Goal: Task Accomplishment & Management: Manage account settings

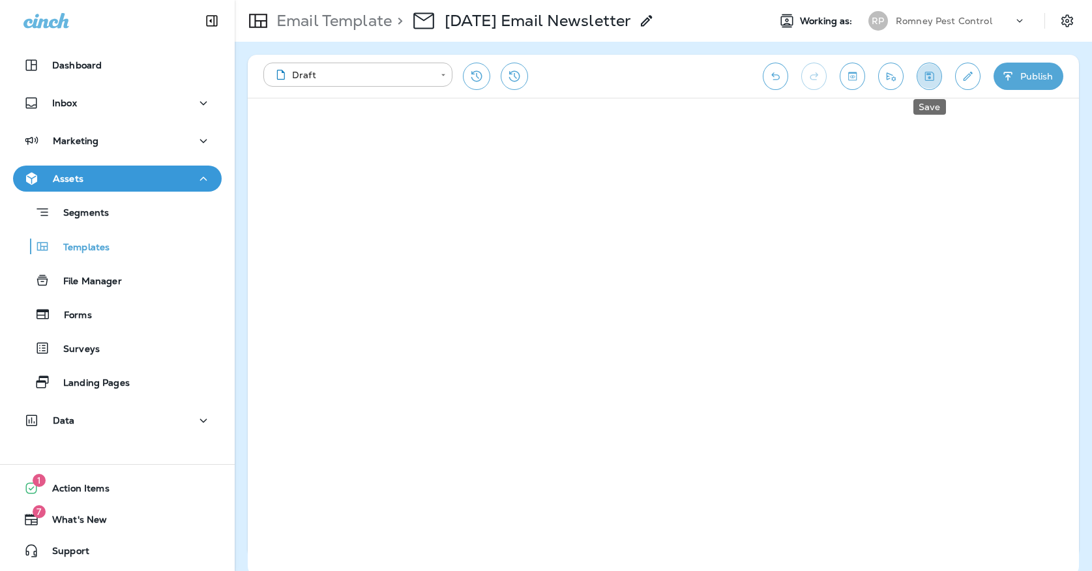
click at [934, 81] on icon "Save" at bounding box center [930, 76] width 14 height 13
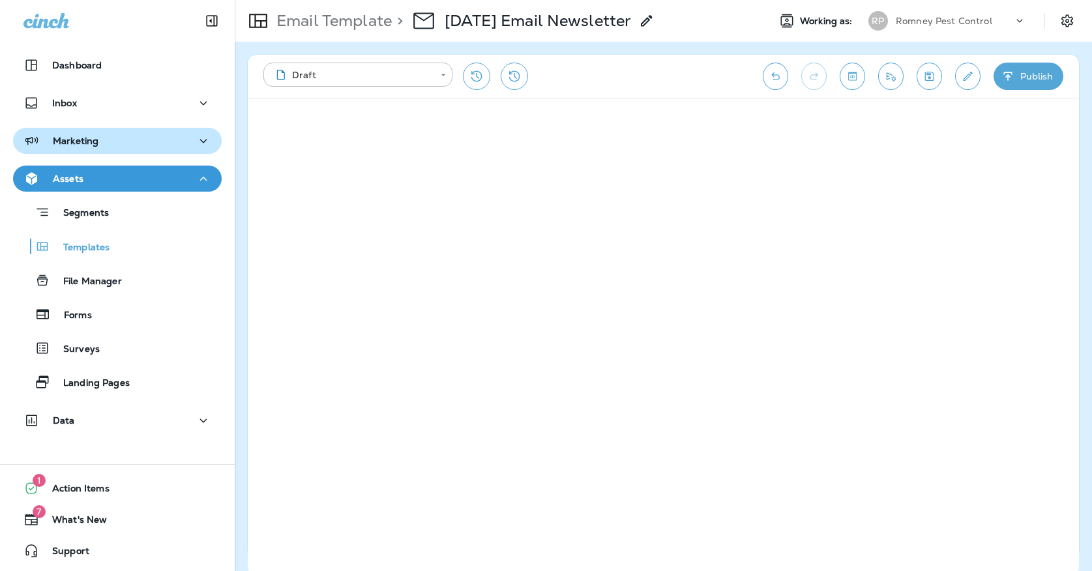
click at [69, 145] on p "Marketing" at bounding box center [76, 141] width 46 height 10
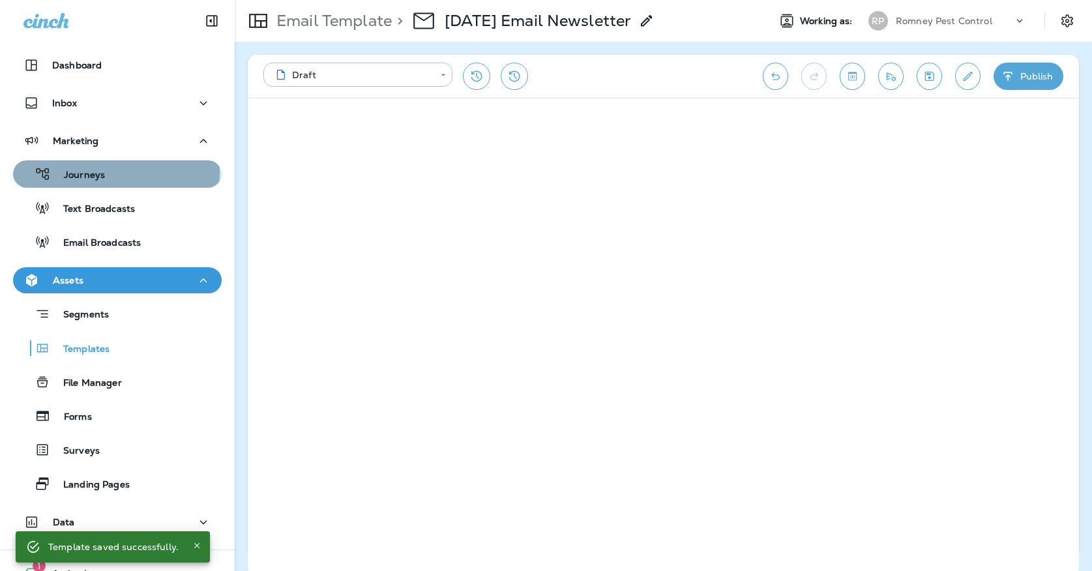
click at [69, 171] on p "Journeys" at bounding box center [78, 176] width 54 height 12
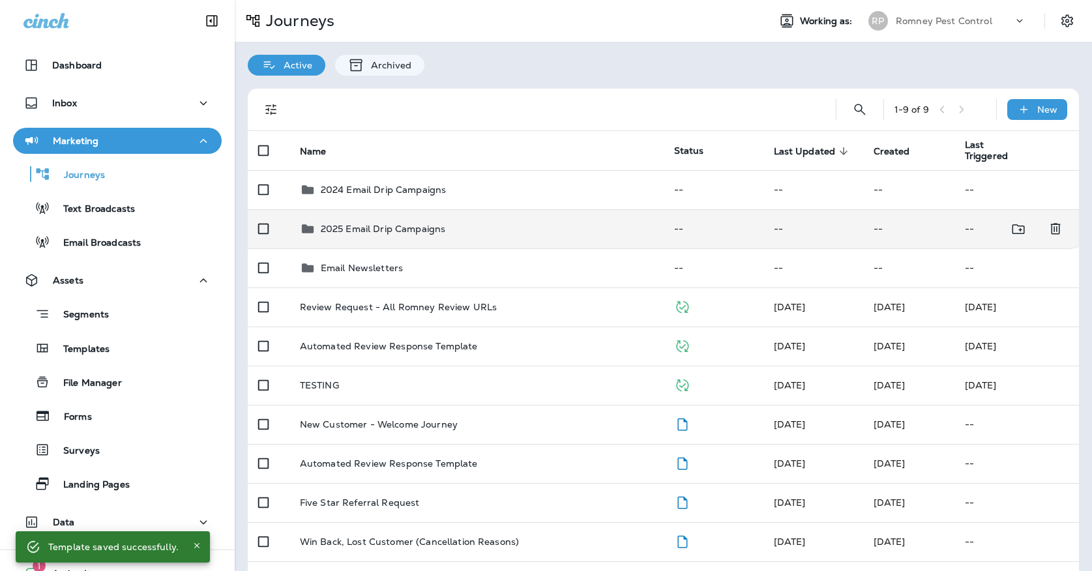
click at [421, 224] on p "2025 Email Drip Campaigns" at bounding box center [383, 229] width 125 height 10
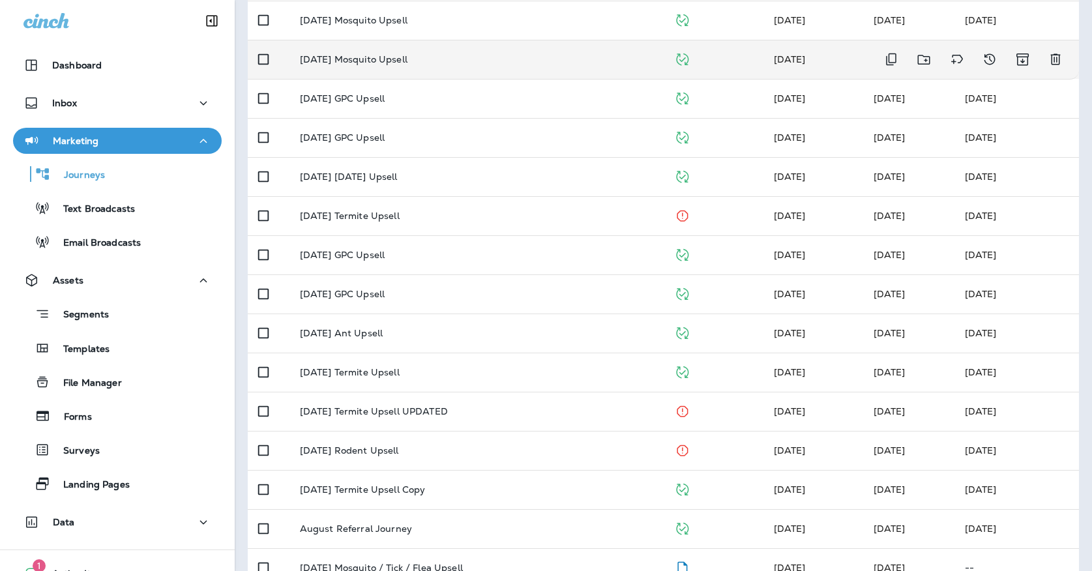
scroll to position [258, 0]
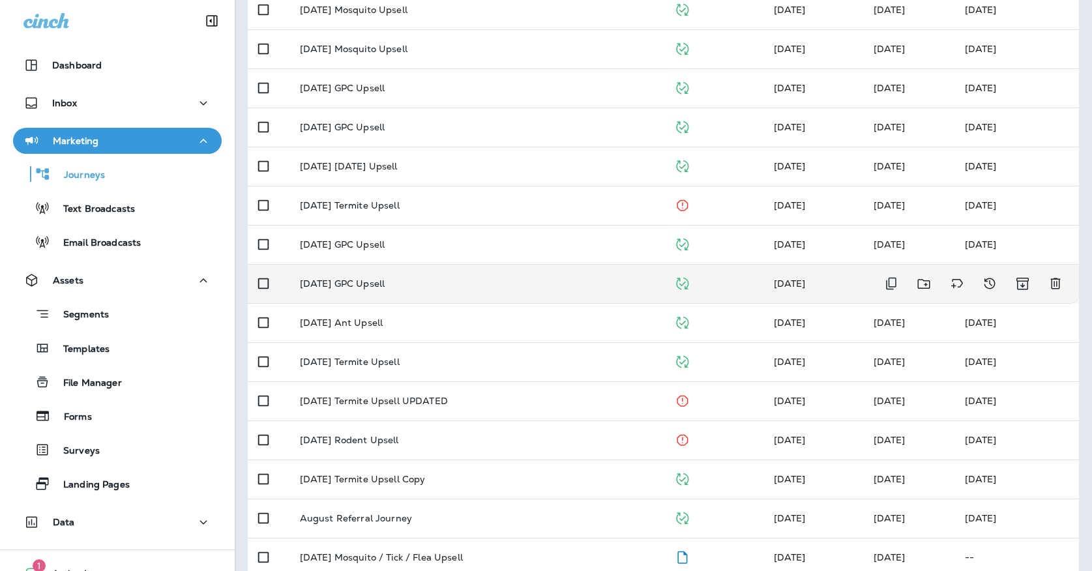
click at [385, 278] on p "[DATE] GPC Upsell" at bounding box center [342, 283] width 85 height 10
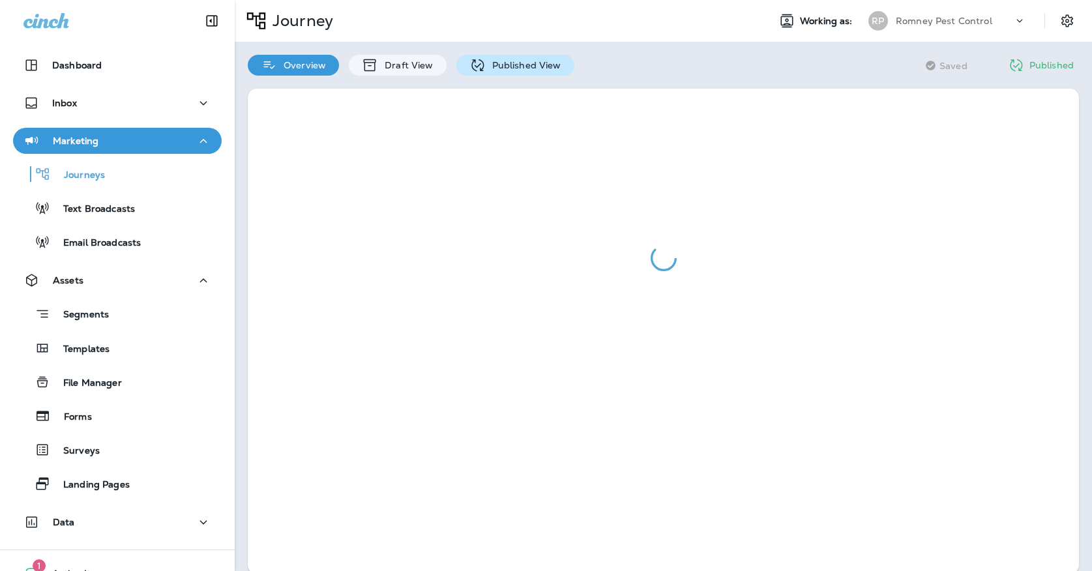
click at [498, 72] on div "Published View" at bounding box center [515, 65] width 118 height 21
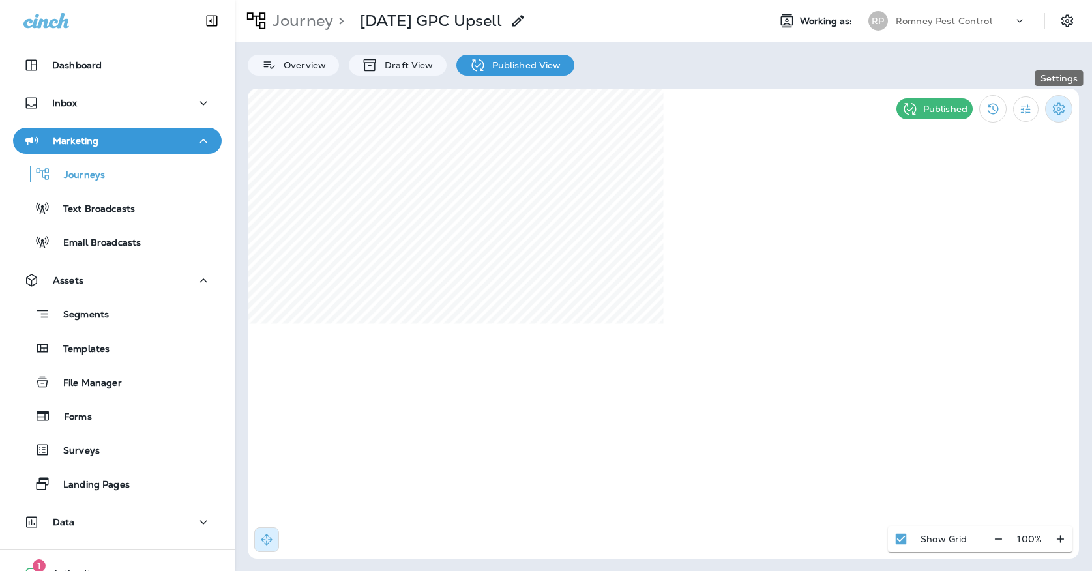
click at [1054, 108] on icon "Settings" at bounding box center [1059, 109] width 16 height 16
click at [1000, 169] on li "Pause Journey" at bounding box center [980, 177] width 134 height 31
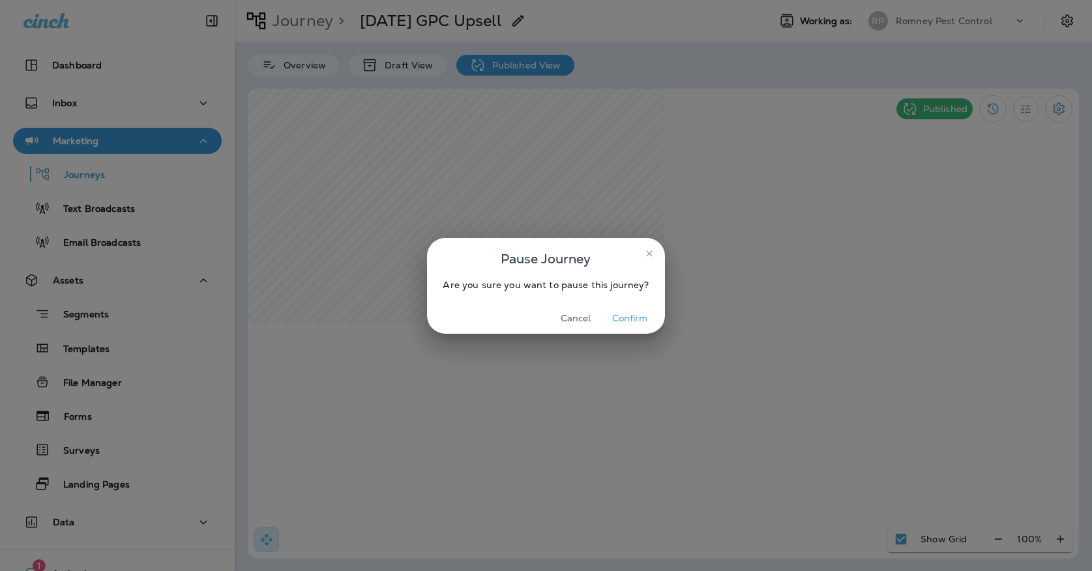
click at [625, 326] on button "Confirm" at bounding box center [630, 318] width 49 height 20
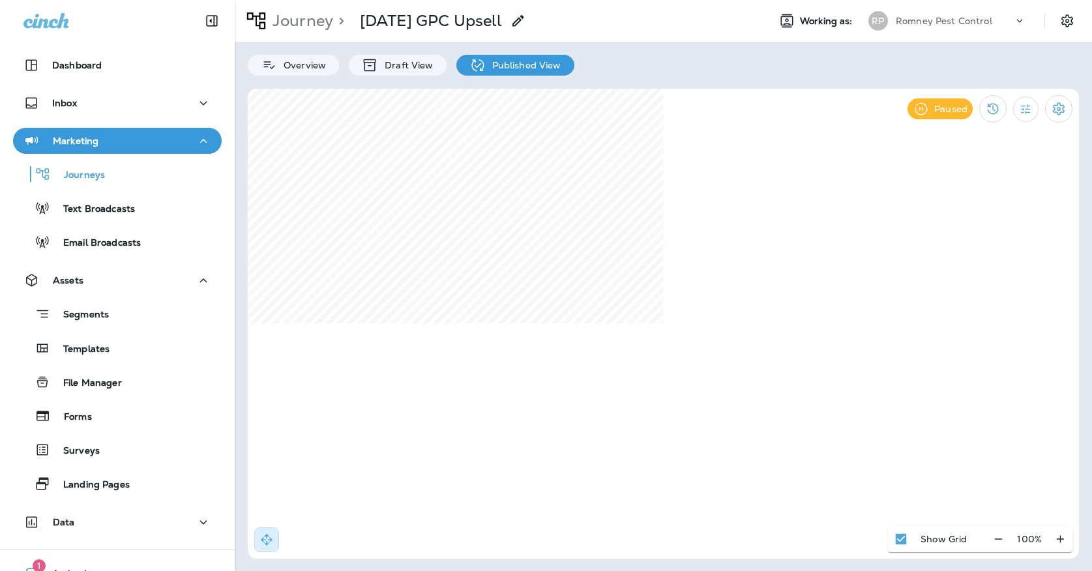
click at [910, 14] on div "Romney Pest Control" at bounding box center [954, 21] width 117 height 20
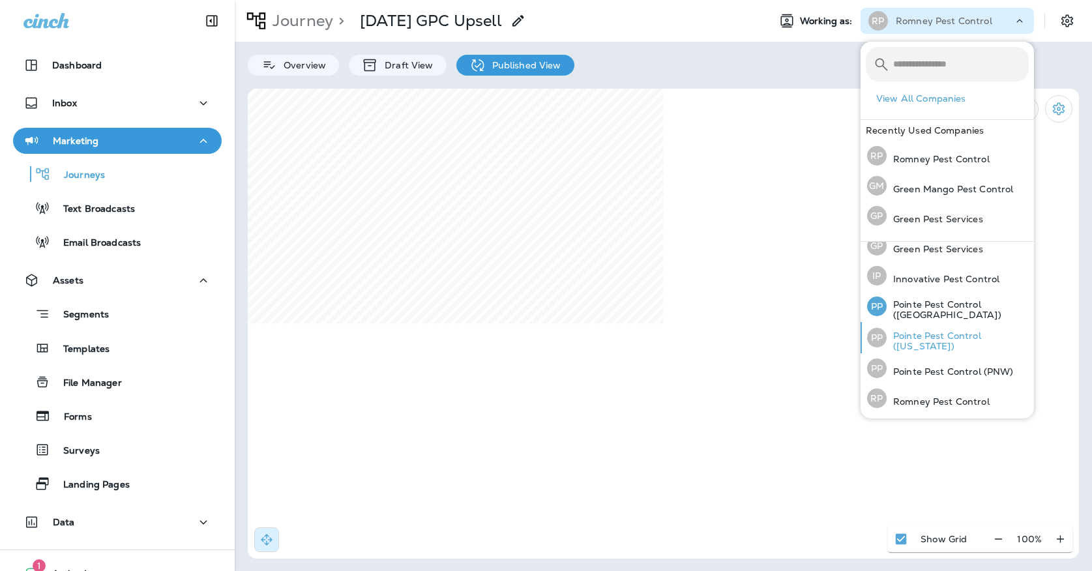
scroll to position [40, 0]
click at [934, 372] on p "Pointe Pest Control (PNW)" at bounding box center [950, 373] width 127 height 10
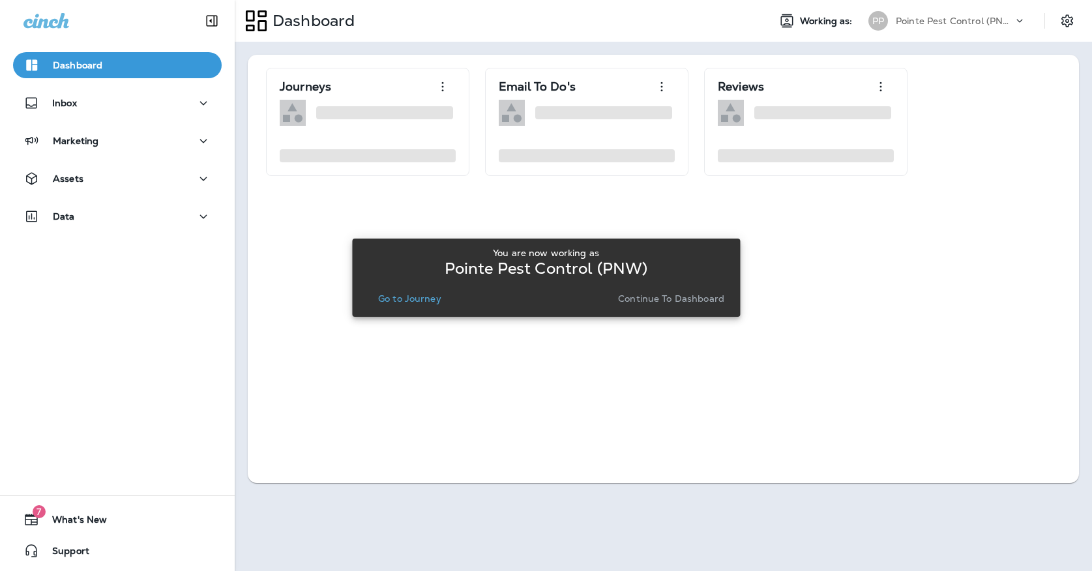
click at [394, 304] on p "Go to Journey" at bounding box center [409, 298] width 63 height 10
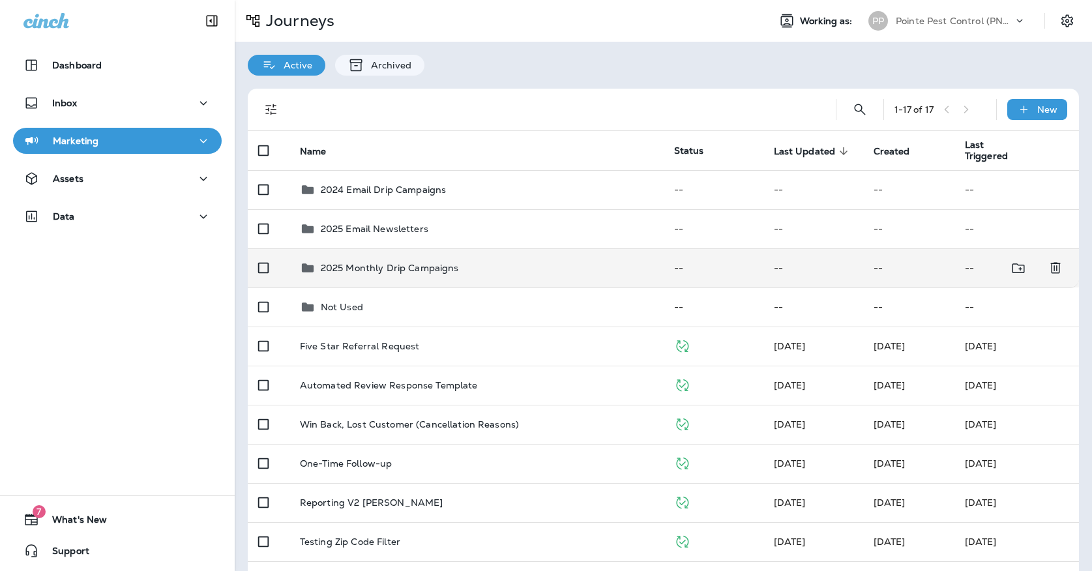
click at [393, 273] on td "2025 Monthly Drip Campaigns" at bounding box center [476, 267] width 374 height 39
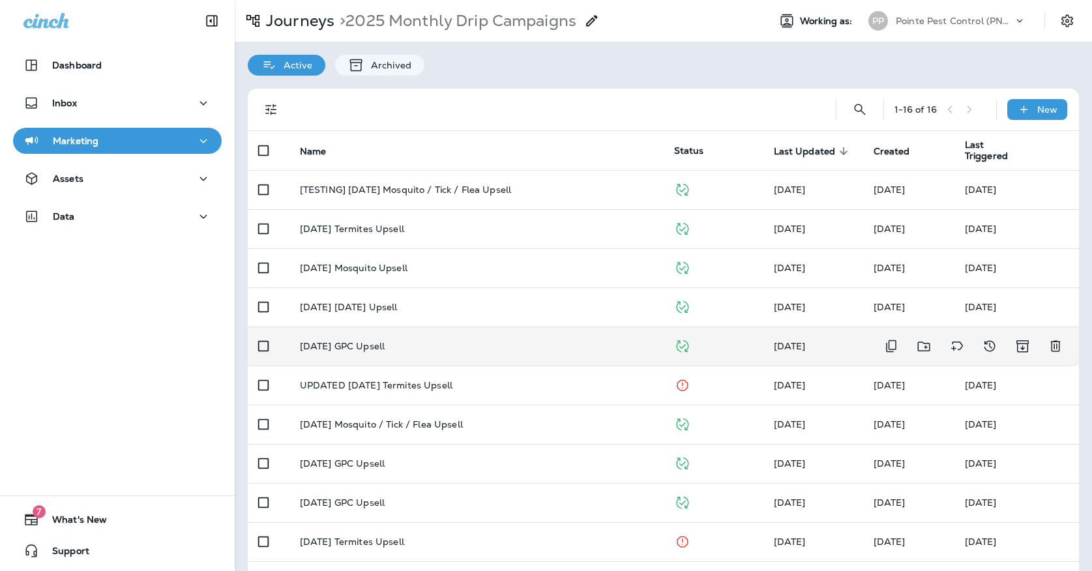
click at [481, 341] on div "[DATE] GPC Upsell" at bounding box center [476, 346] width 353 height 10
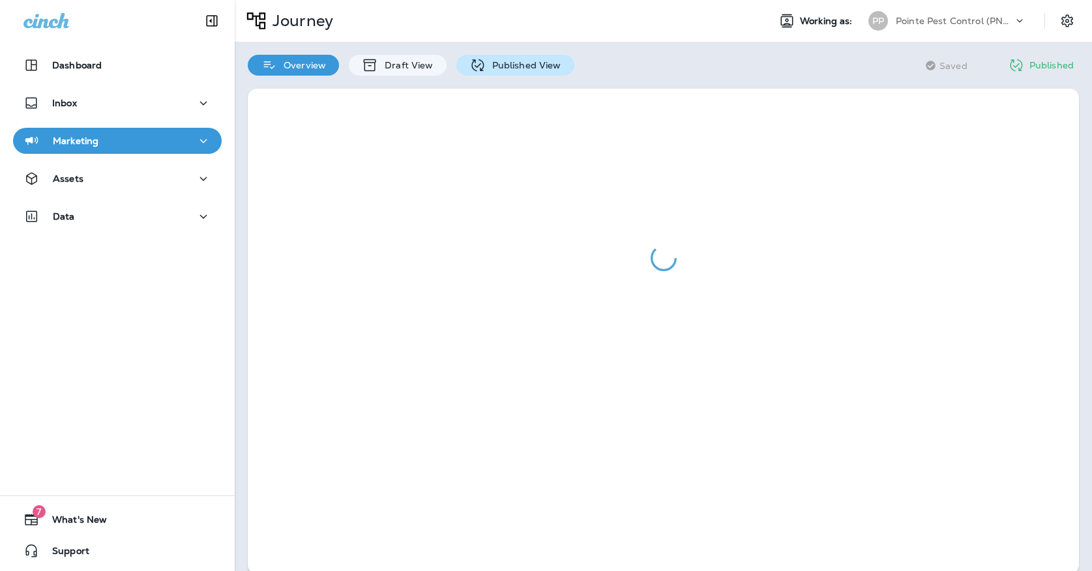
click at [482, 71] on icon at bounding box center [477, 65] width 16 height 16
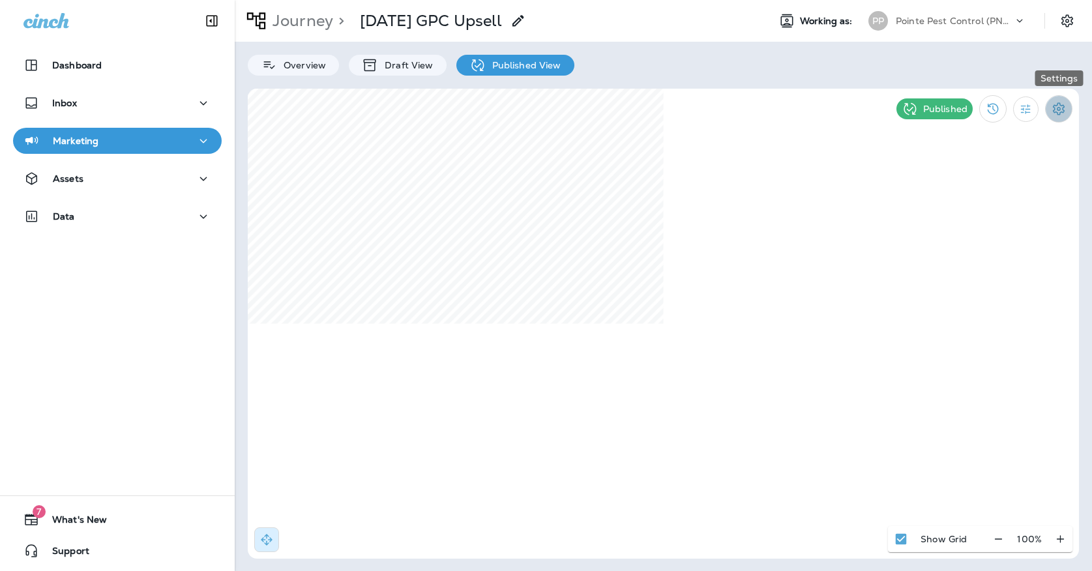
click at [1065, 108] on icon "Settings" at bounding box center [1059, 109] width 16 height 16
click at [990, 181] on p "Pause Journey" at bounding box center [984, 177] width 74 height 10
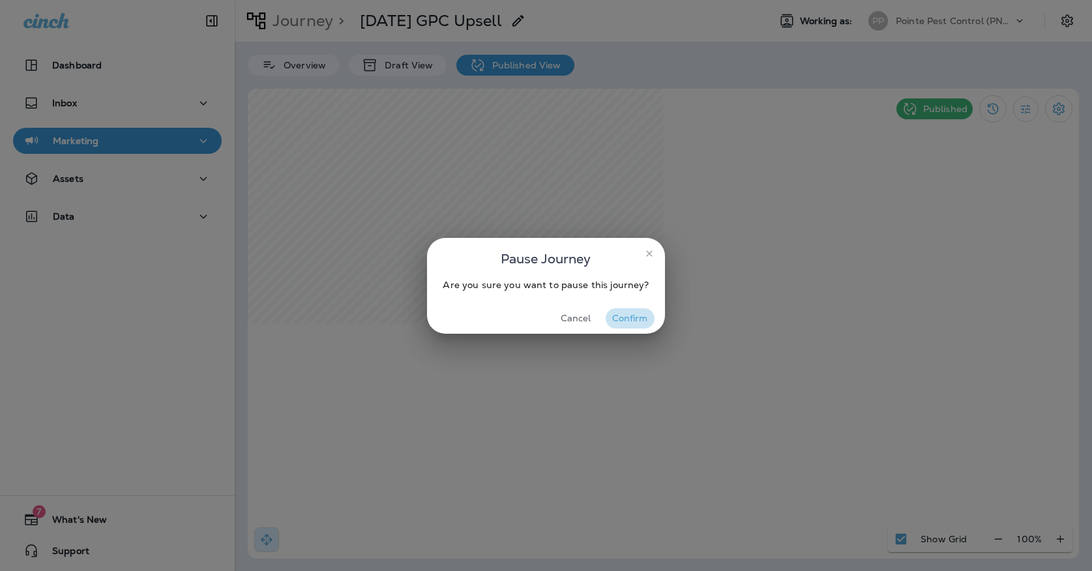
click at [629, 314] on button "Confirm" at bounding box center [630, 318] width 49 height 20
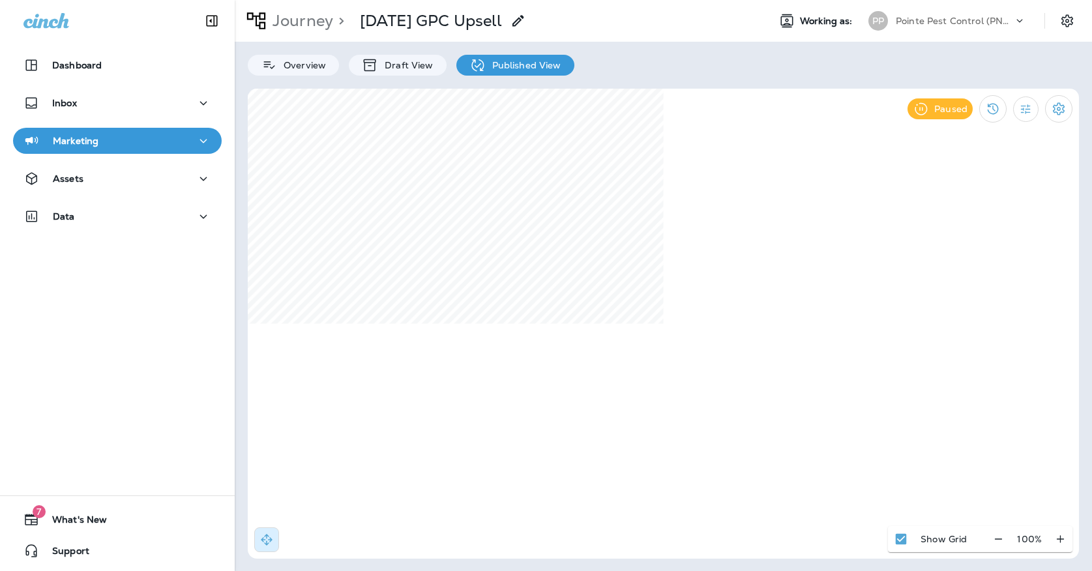
click at [891, 18] on div "PP" at bounding box center [878, 21] width 35 height 20
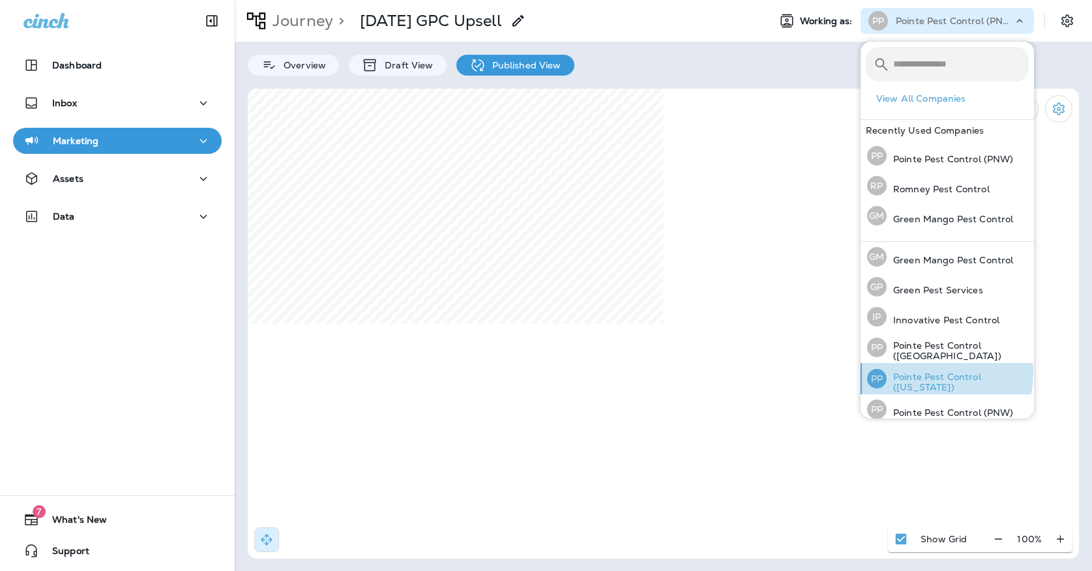
click at [904, 372] on p "Pointe Pest Control ([US_STATE])" at bounding box center [958, 382] width 142 height 21
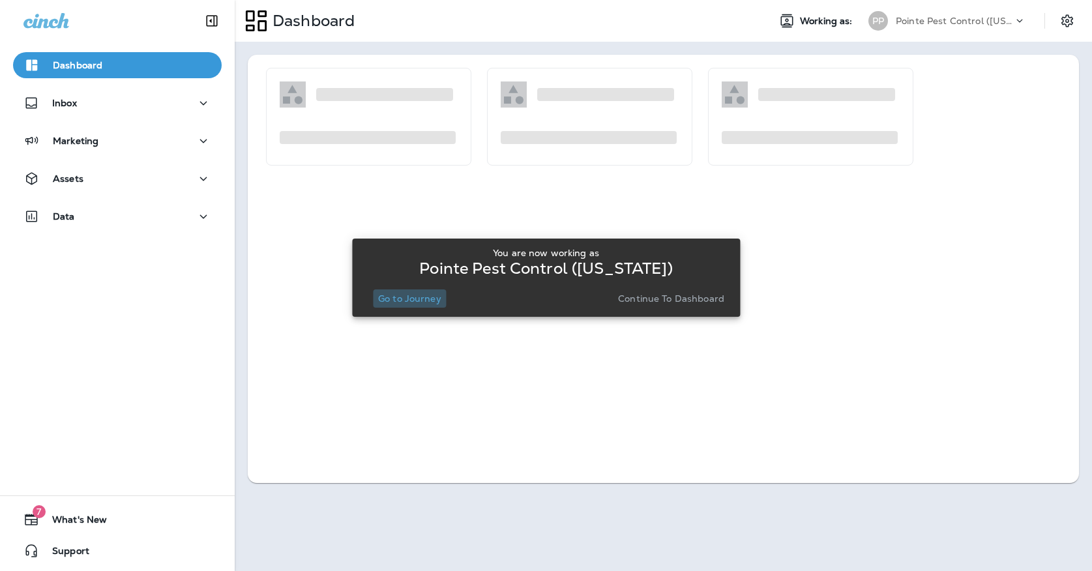
click at [402, 293] on p "Go to Journey" at bounding box center [409, 298] width 63 height 10
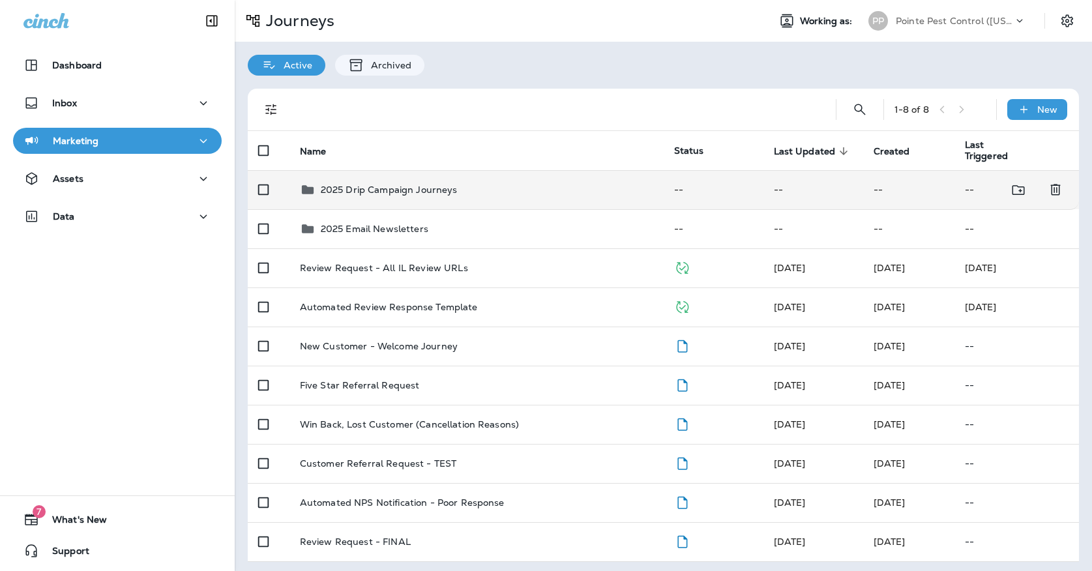
click at [390, 193] on td "2025 Drip Campaign Journeys" at bounding box center [476, 189] width 374 height 39
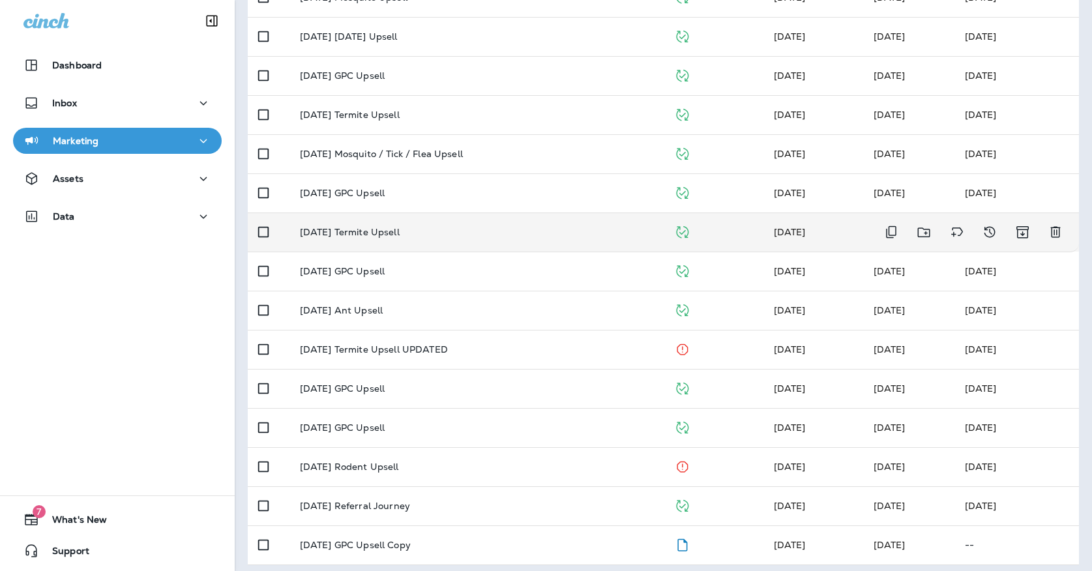
scroll to position [270, 0]
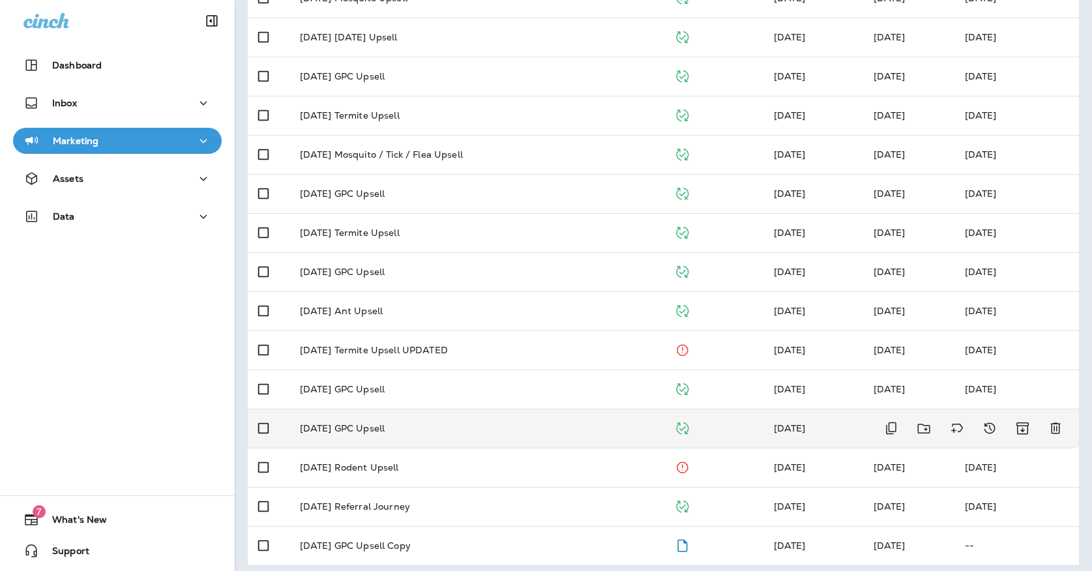
click at [428, 411] on td "[DATE] GPC Upsell" at bounding box center [476, 428] width 374 height 39
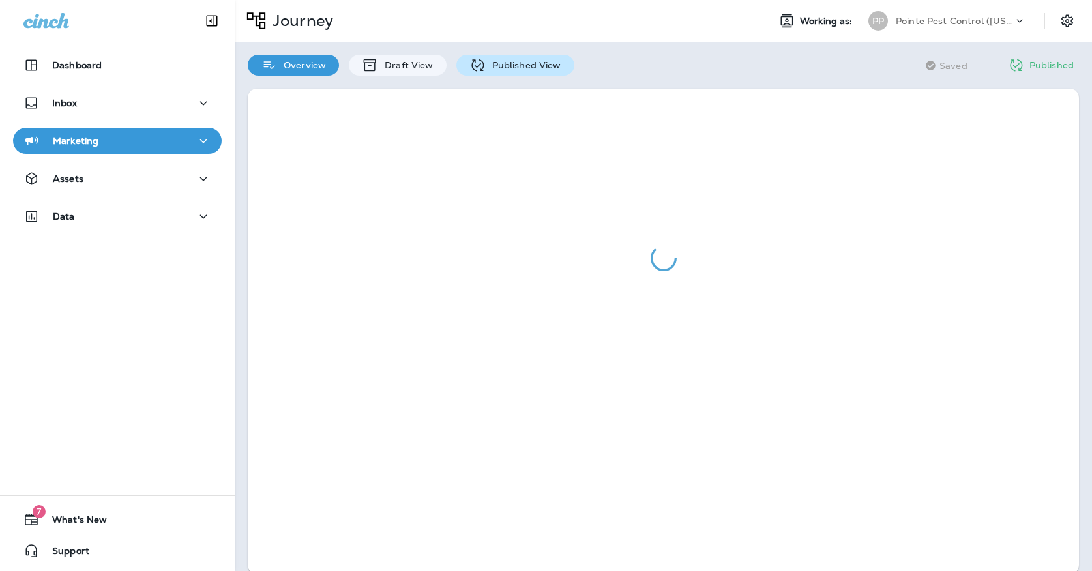
click at [497, 70] on p "Published View" at bounding box center [524, 65] width 76 height 10
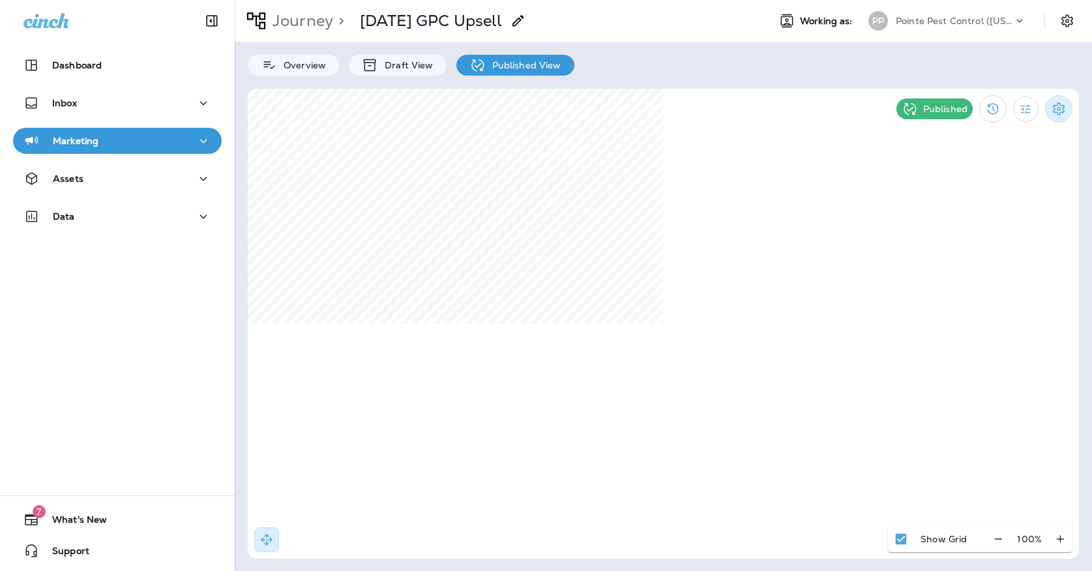
click at [1065, 100] on button "Settings" at bounding box center [1058, 108] width 27 height 27
click at [950, 182] on p "Pause Journey" at bounding box center [984, 177] width 74 height 10
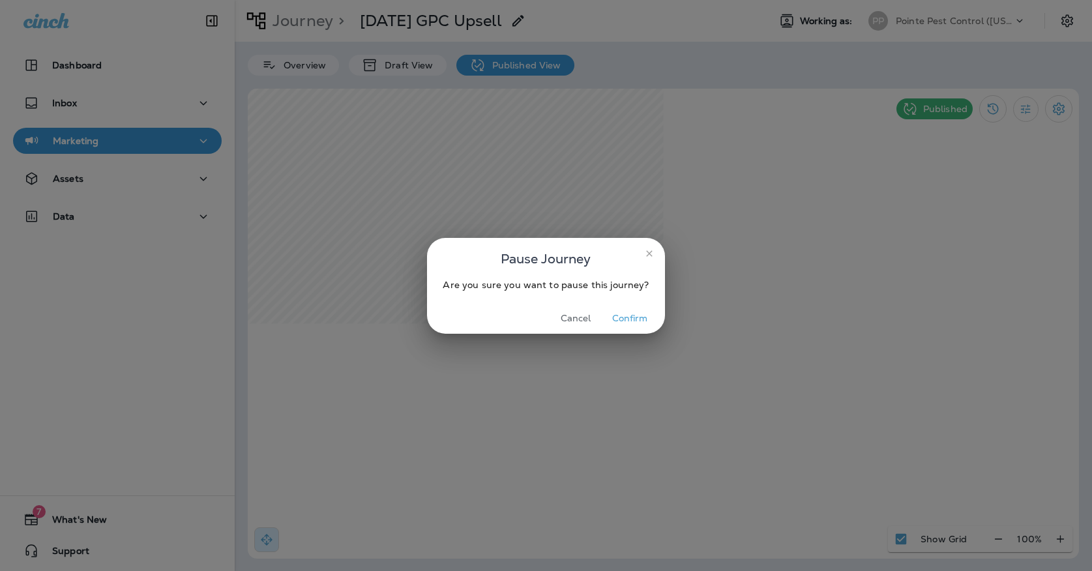
click at [612, 314] on button "Confirm" at bounding box center [630, 318] width 49 height 20
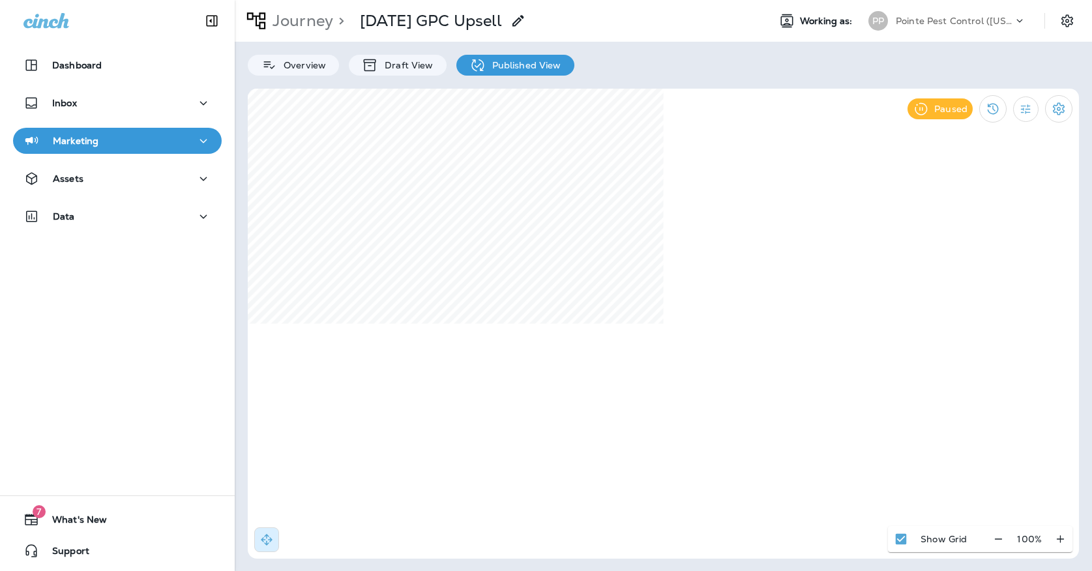
click at [929, 18] on p "Pointe Pest Control ([US_STATE])" at bounding box center [954, 21] width 117 height 10
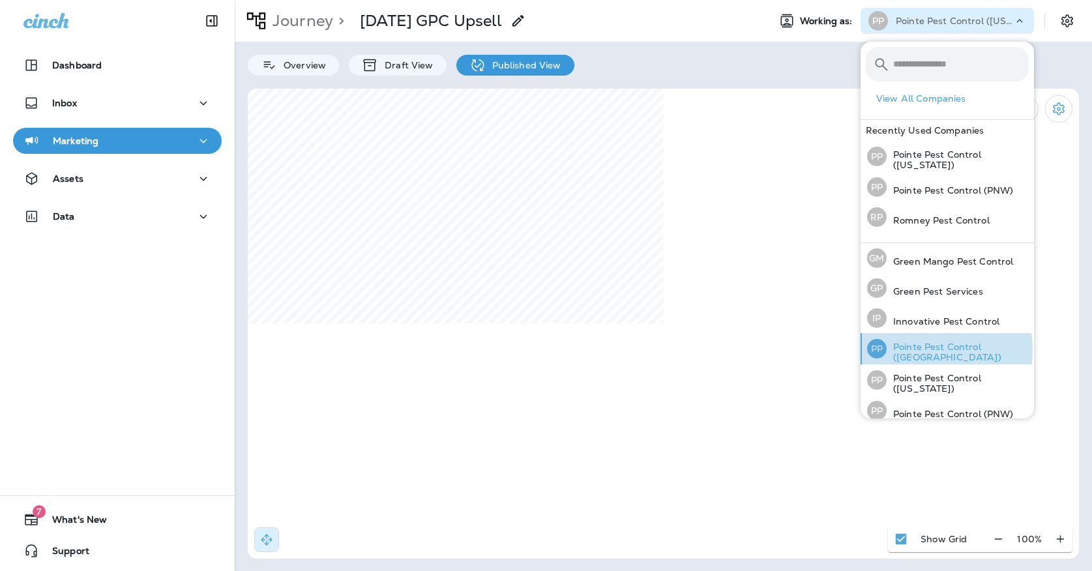
click at [917, 350] on p "Pointe Pest Control ([GEOGRAPHIC_DATA])" at bounding box center [958, 352] width 142 height 21
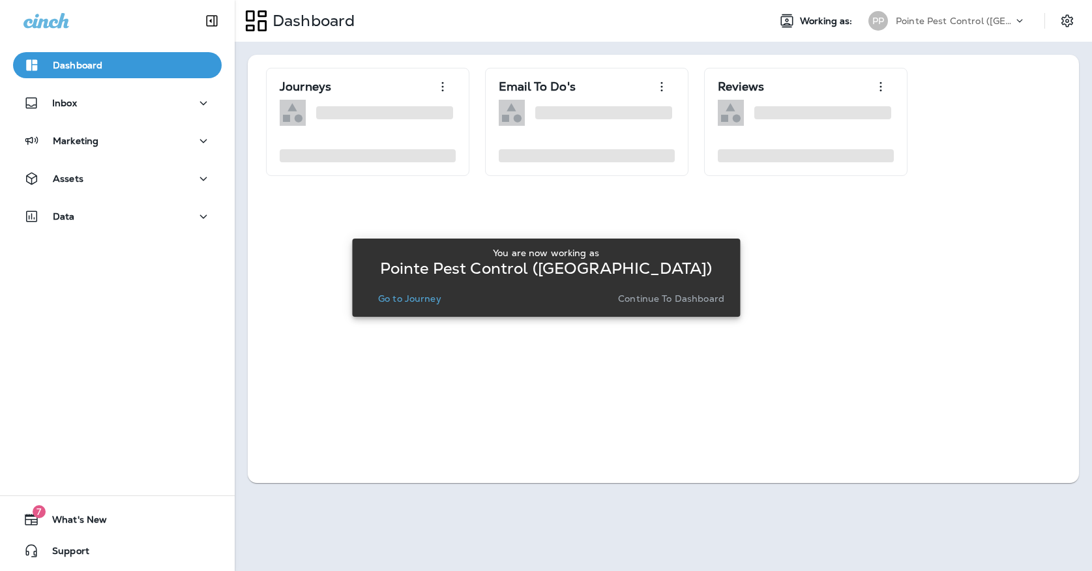
click at [424, 308] on div "You are now working as Pointe Pest Control ([GEOGRAPHIC_DATA]) Go to Journey Co…" at bounding box center [546, 278] width 367 height 70
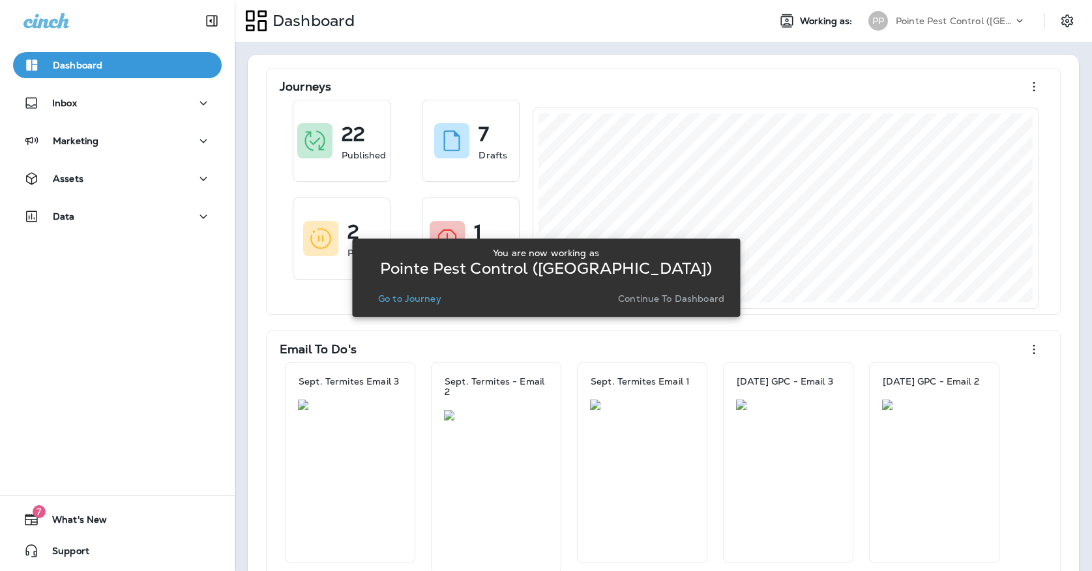
click at [424, 308] on div "You are now working as Pointe Pest Control ([GEOGRAPHIC_DATA]) Go to Journey Co…" at bounding box center [546, 278] width 367 height 70
click at [424, 307] on button "Go to Journey" at bounding box center [410, 298] width 74 height 18
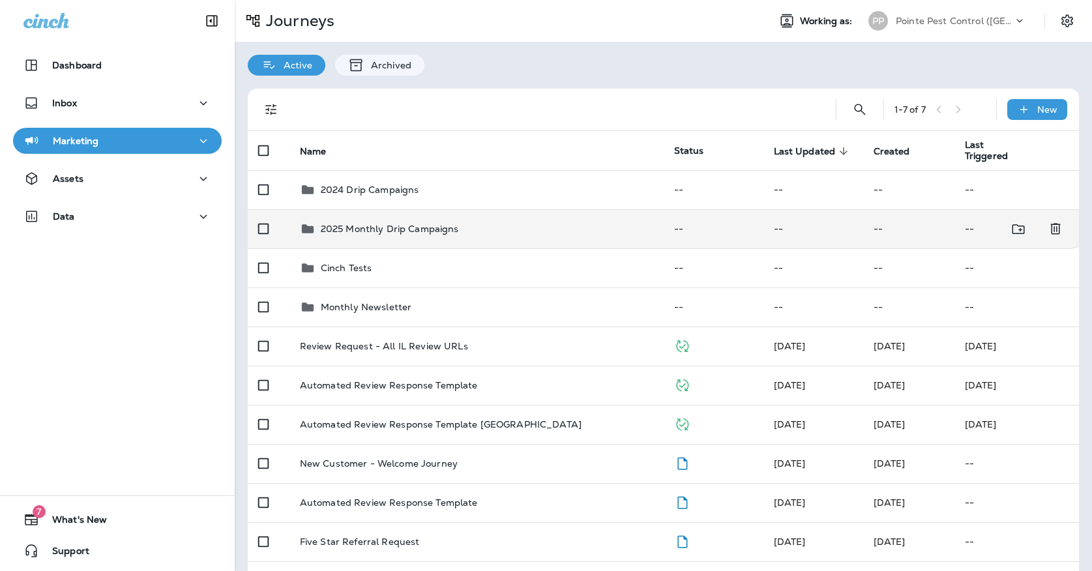
click at [422, 231] on td "2025 Monthly Drip Campaigns" at bounding box center [476, 228] width 374 height 39
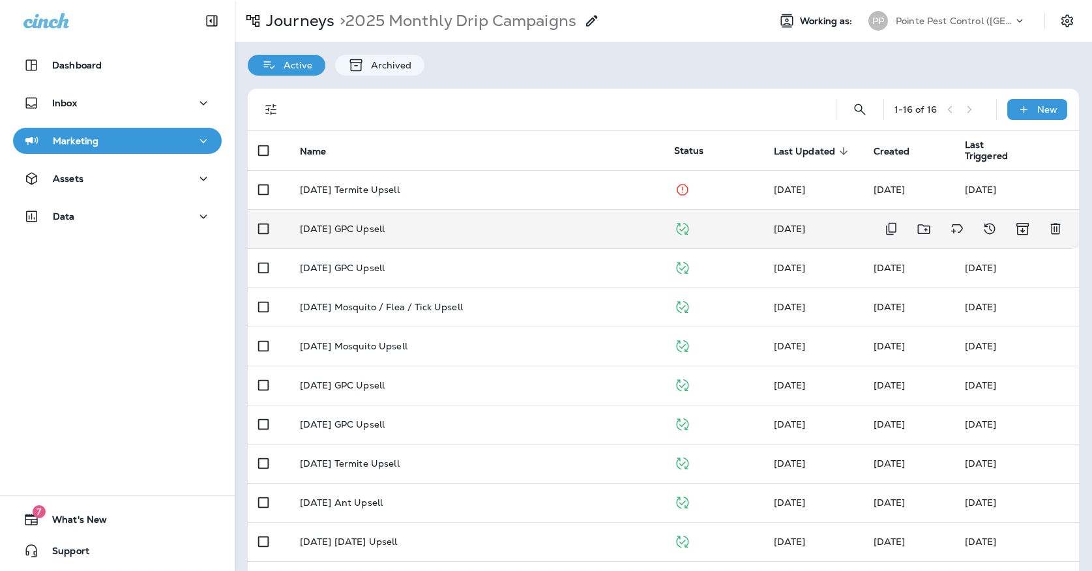
click at [419, 224] on div "[DATE] GPC Upsell" at bounding box center [476, 229] width 353 height 10
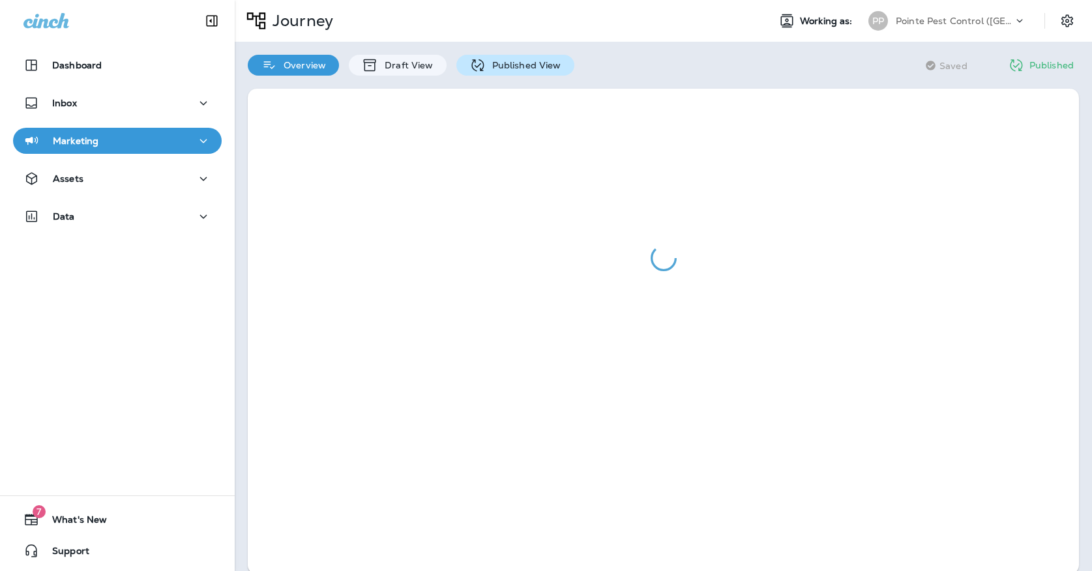
click at [486, 59] on div "Published View" at bounding box center [515, 65] width 118 height 21
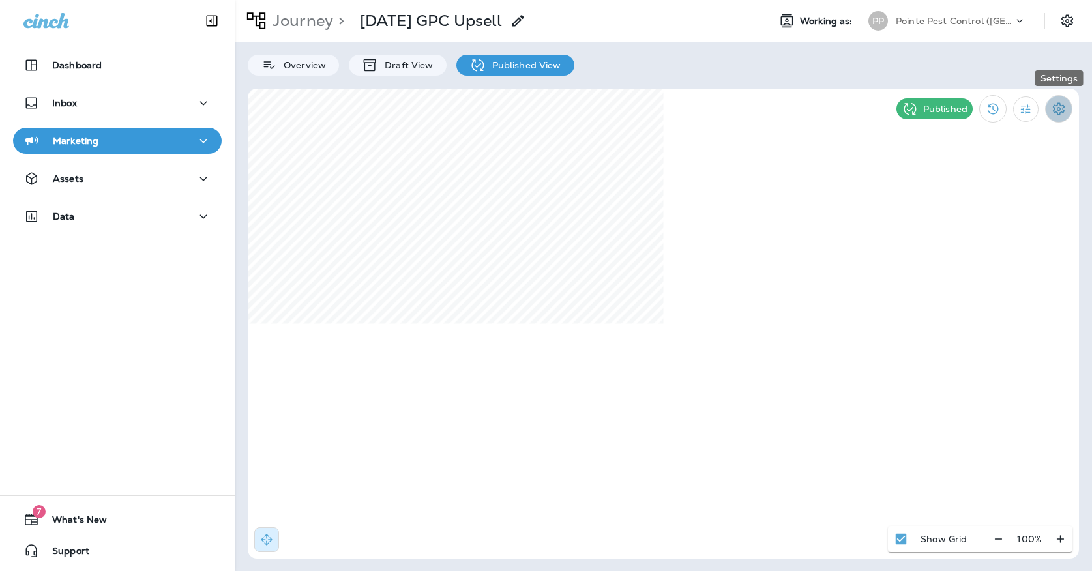
click at [1054, 106] on icon "Settings" at bounding box center [1059, 108] width 12 height 12
click at [968, 186] on li "Pause Journey" at bounding box center [980, 177] width 134 height 31
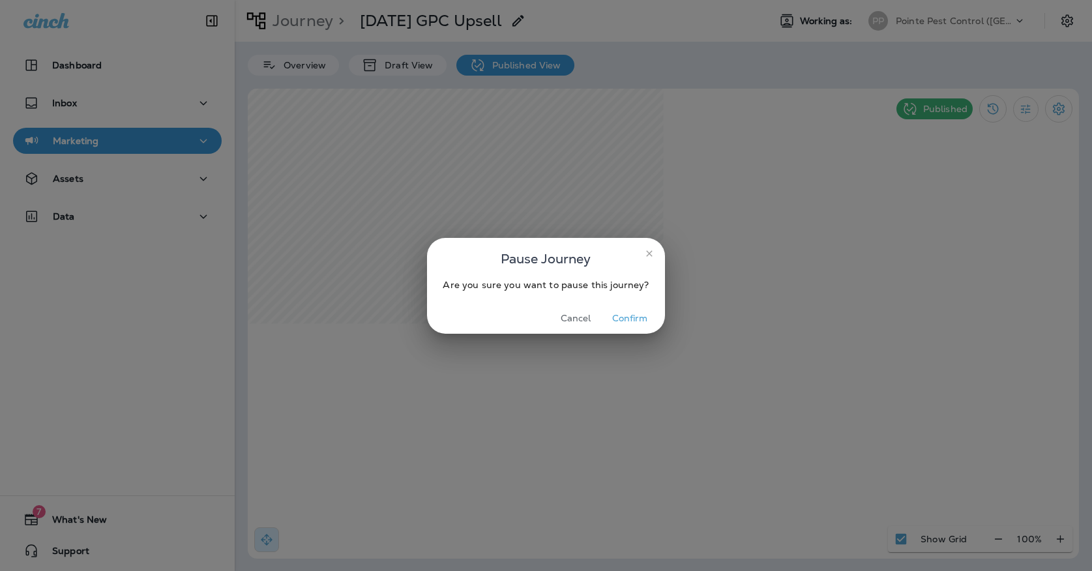
click at [610, 319] on button "Confirm" at bounding box center [630, 318] width 49 height 20
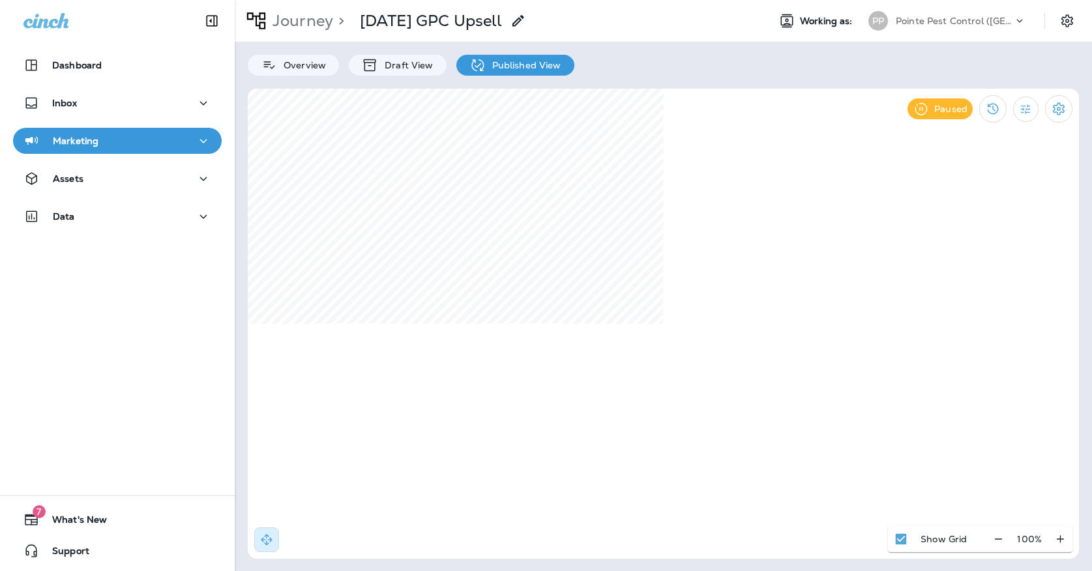
click at [896, 19] on p "Pointe Pest Control ([GEOGRAPHIC_DATA])" at bounding box center [954, 21] width 117 height 10
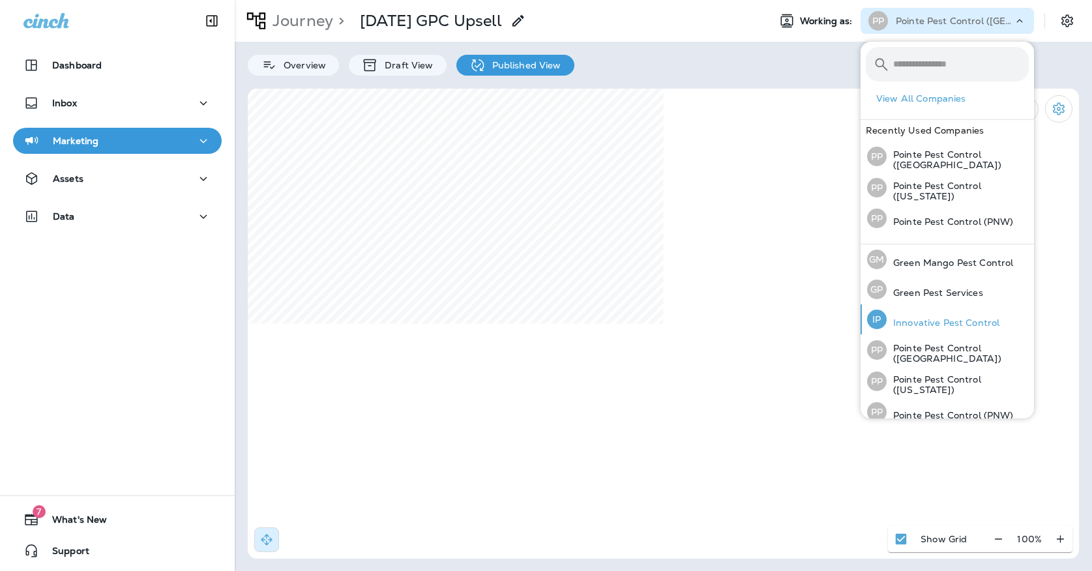
click at [941, 324] on p "Innovative Pest Control" at bounding box center [943, 323] width 113 height 10
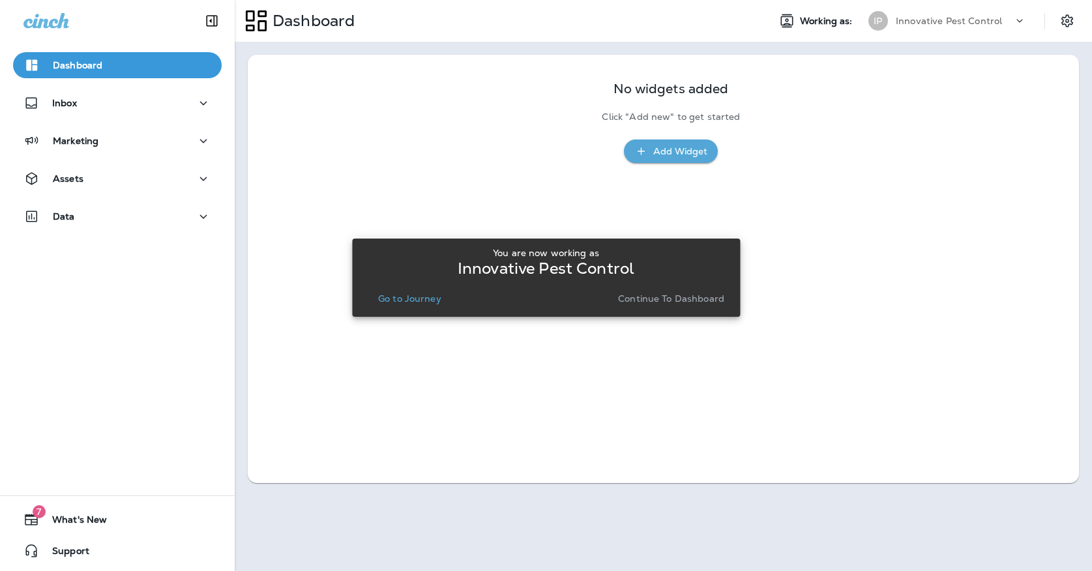
click at [388, 306] on button "Go to Journey" at bounding box center [410, 298] width 74 height 18
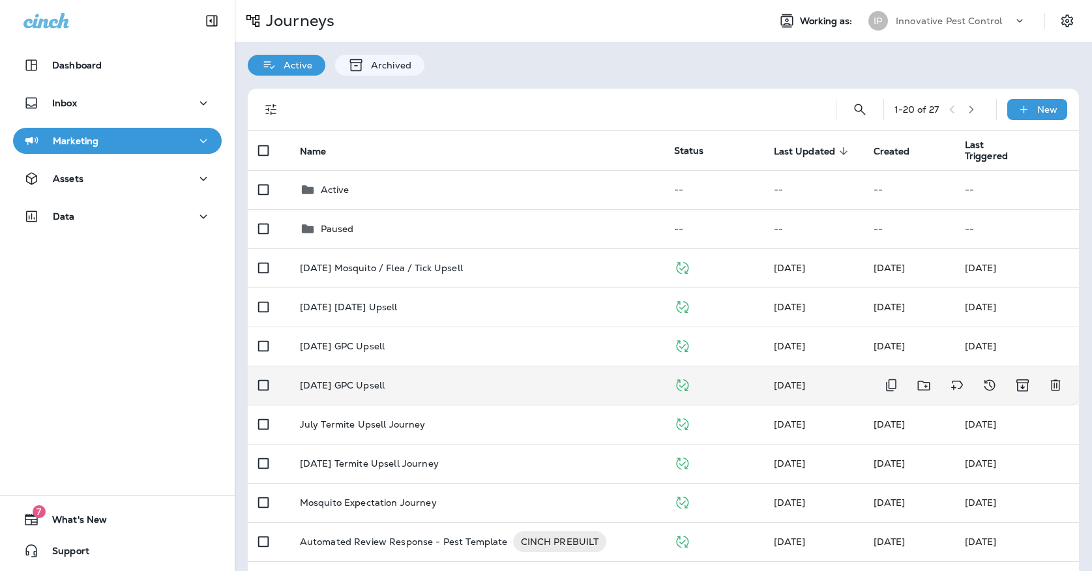
click at [591, 380] on div "[DATE] GPC Upsell" at bounding box center [476, 385] width 353 height 10
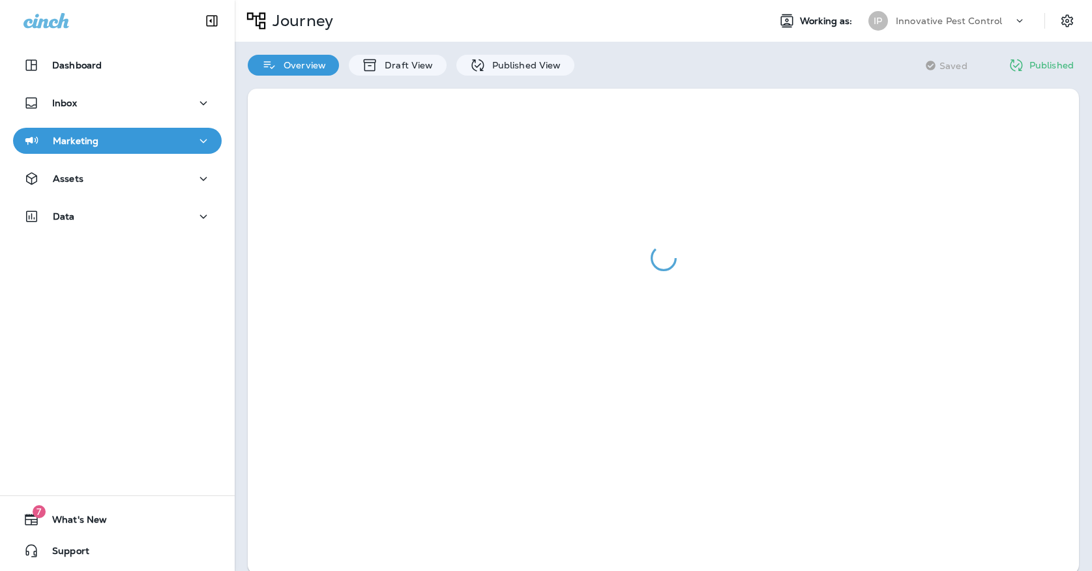
click at [556, 78] on div at bounding box center [663, 332] width 857 height 512
click at [552, 71] on div "Published View" at bounding box center [515, 65] width 118 height 21
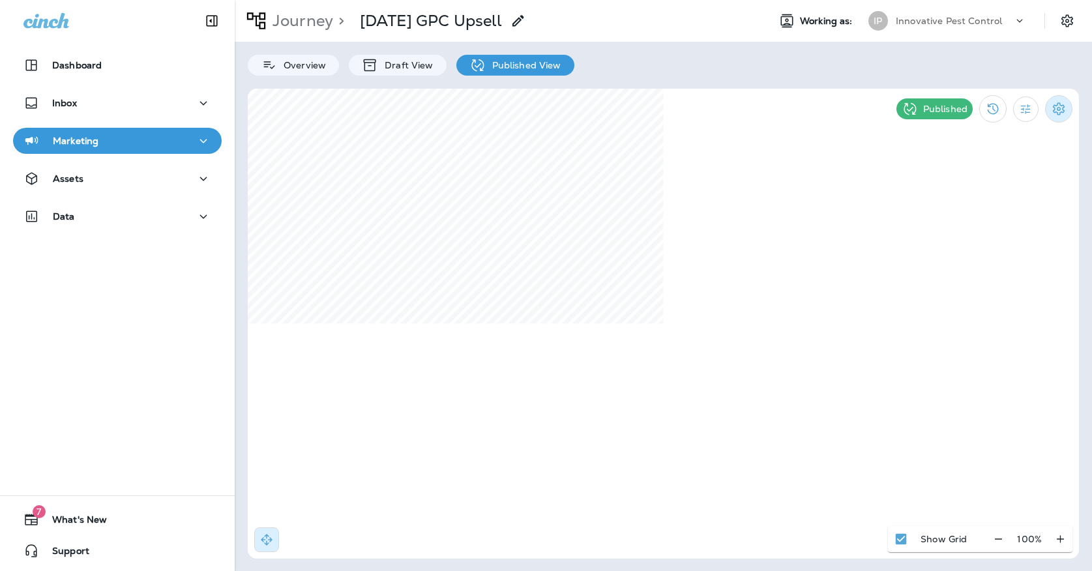
click at [1063, 113] on icon "Settings" at bounding box center [1059, 109] width 16 height 16
click at [977, 182] on p "Pause Journey" at bounding box center [984, 177] width 74 height 10
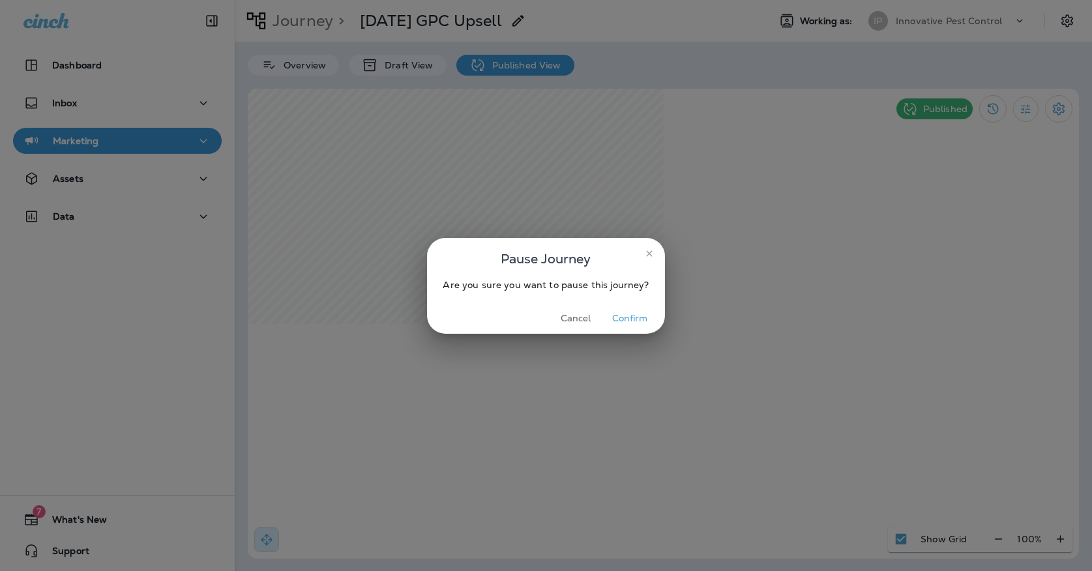
click at [618, 316] on button "Confirm" at bounding box center [630, 318] width 49 height 20
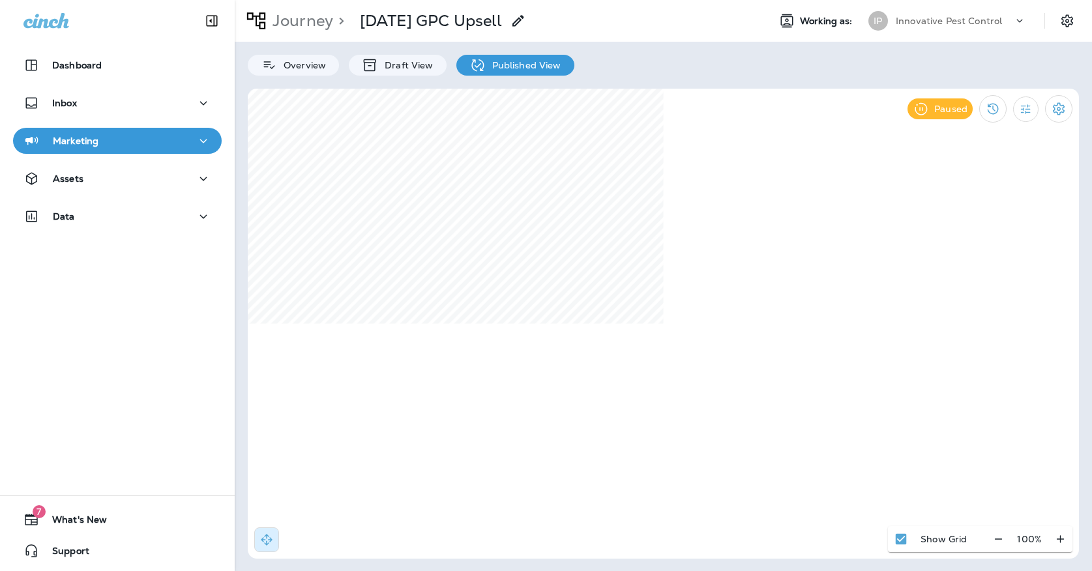
click at [946, 21] on p "Innovative Pest Control" at bounding box center [949, 21] width 106 height 10
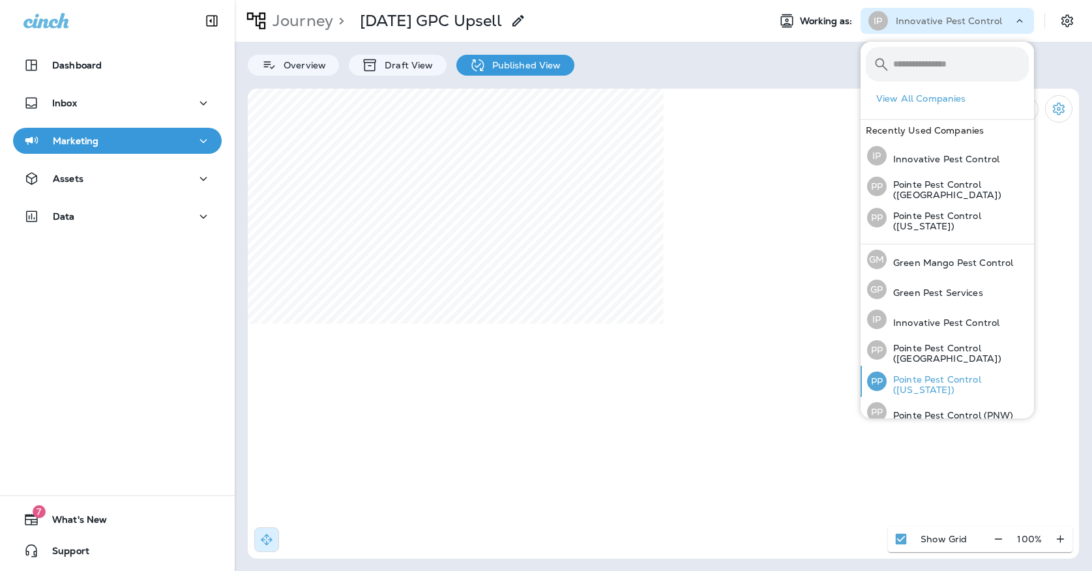
scroll to position [22, 0]
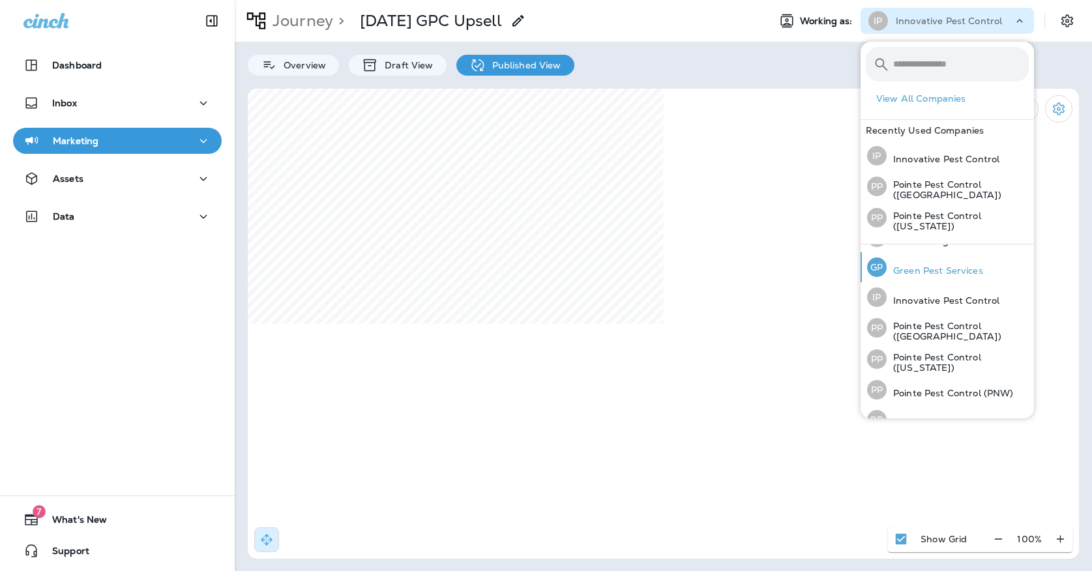
click at [924, 274] on p "Green Pest Services" at bounding box center [935, 270] width 96 height 10
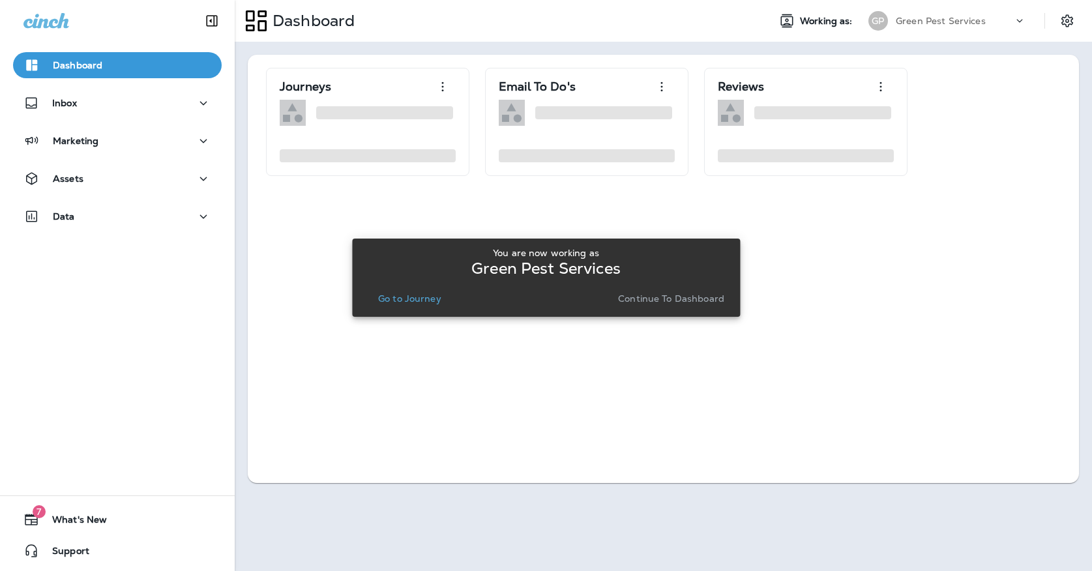
click at [405, 297] on p "Go to Journey" at bounding box center [409, 298] width 63 height 10
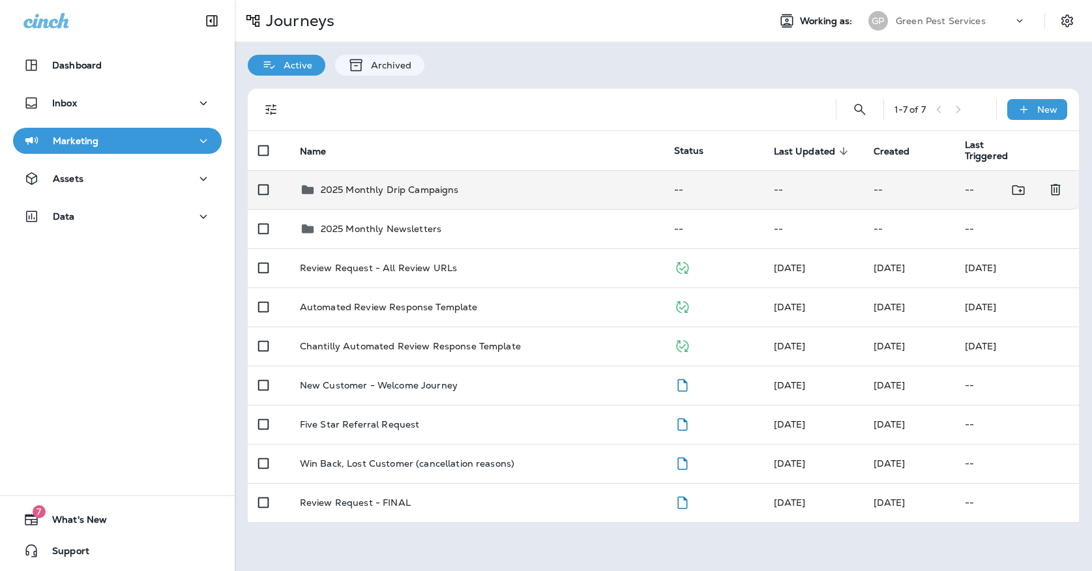
click at [411, 190] on td "2025 Monthly Drip Campaigns" at bounding box center [476, 189] width 374 height 39
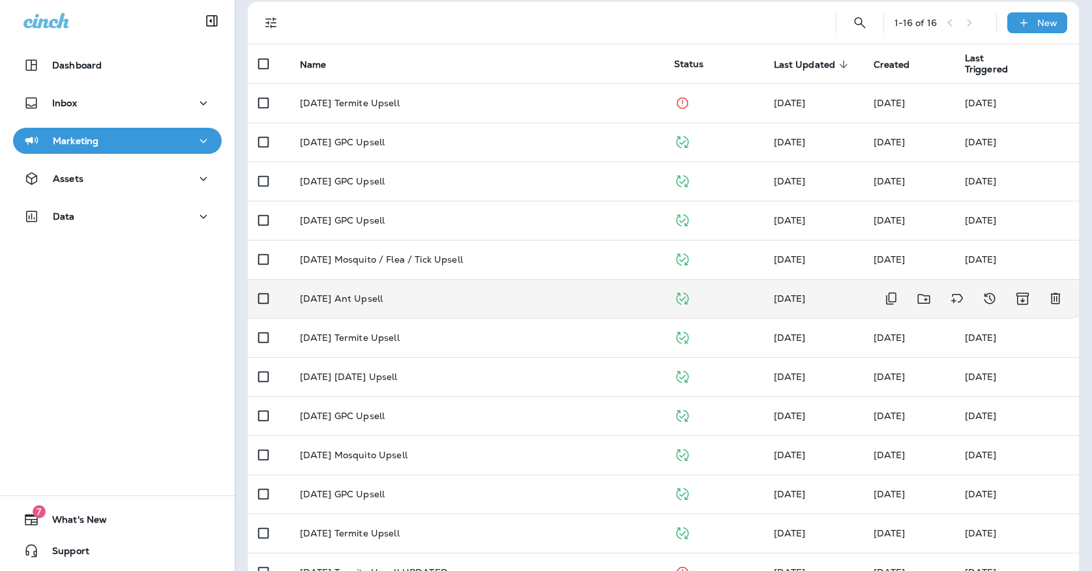
scroll to position [89, 0]
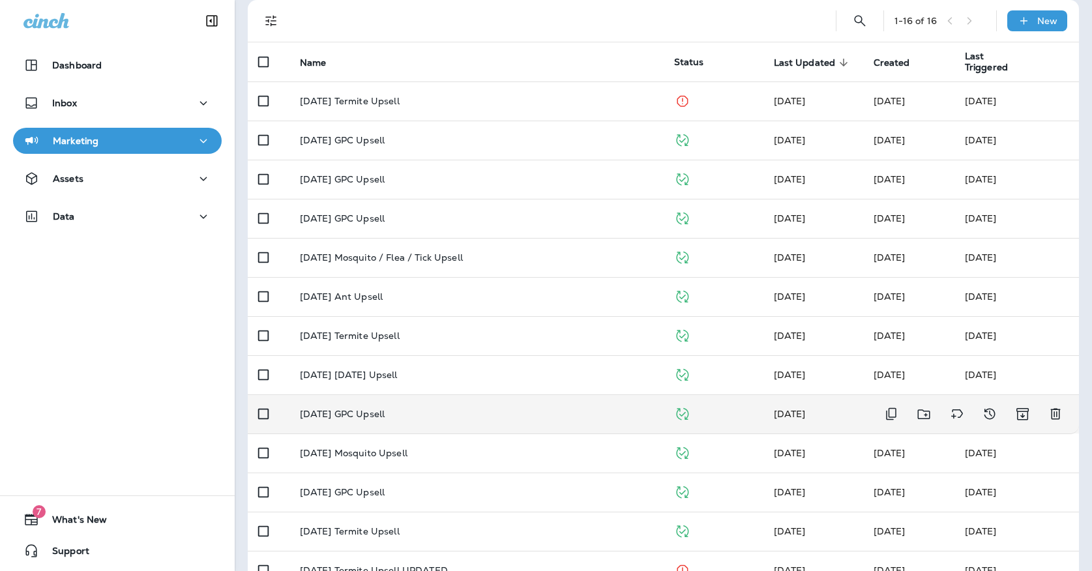
click at [477, 411] on div "[DATE] GPC Upsell" at bounding box center [476, 414] width 353 height 10
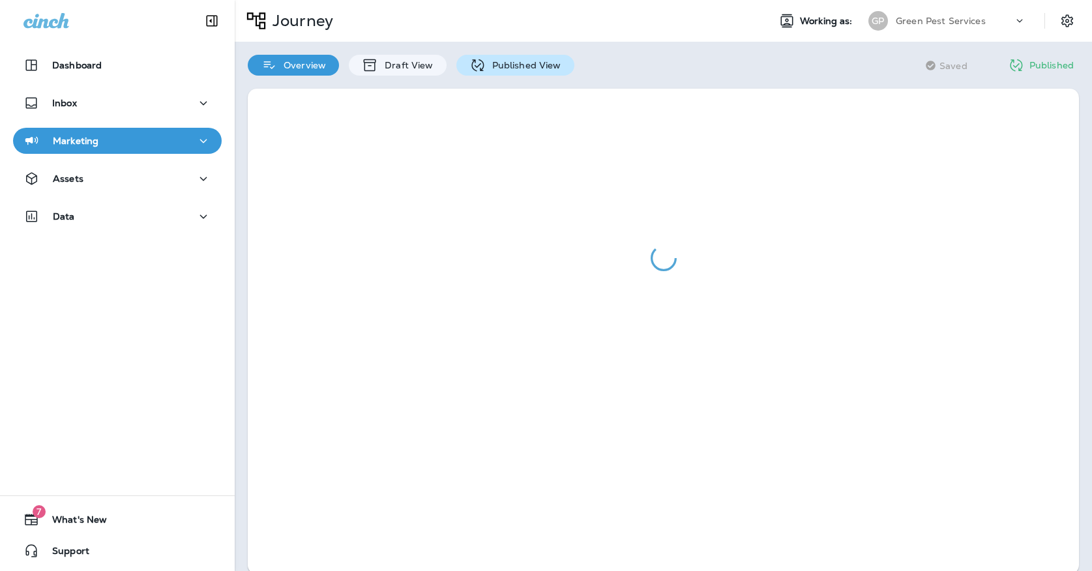
click at [519, 65] on p "Published View" at bounding box center [524, 65] width 76 height 10
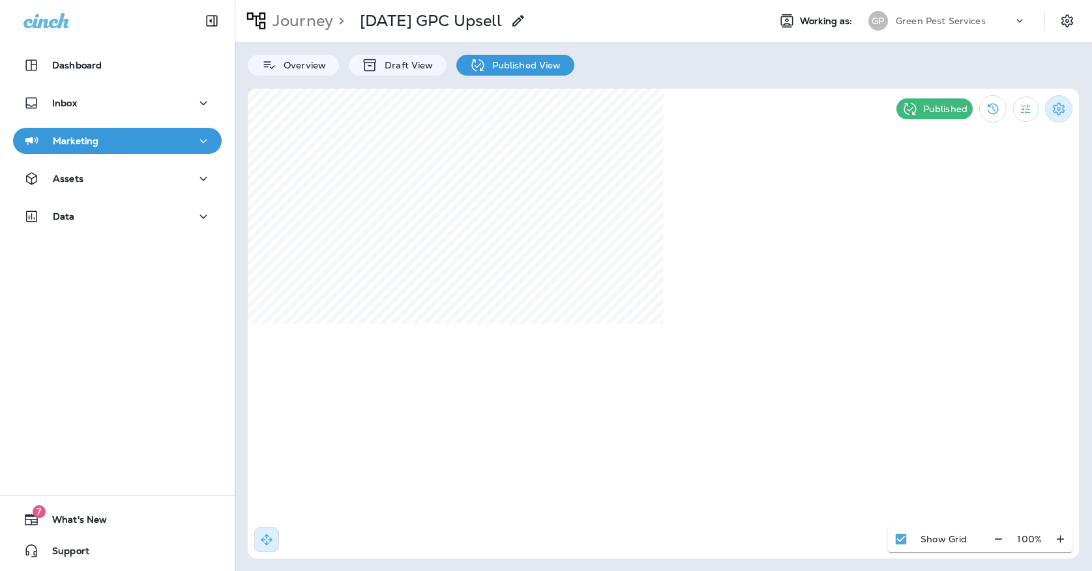
click at [1061, 113] on icon "Settings" at bounding box center [1059, 109] width 16 height 16
click at [968, 181] on p "Pause Journey" at bounding box center [984, 177] width 74 height 10
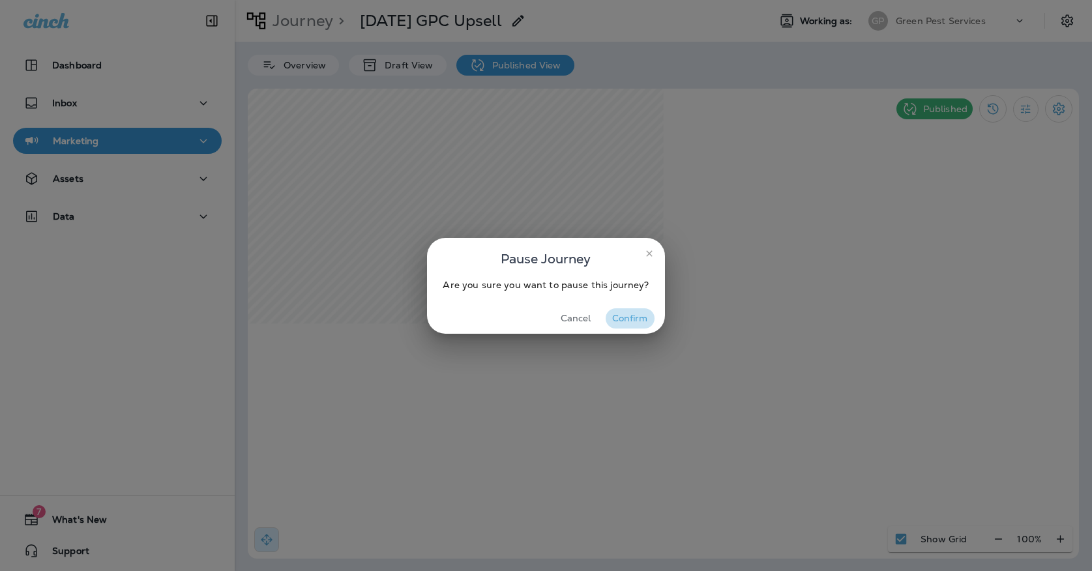
click at [634, 319] on button "Confirm" at bounding box center [630, 318] width 49 height 20
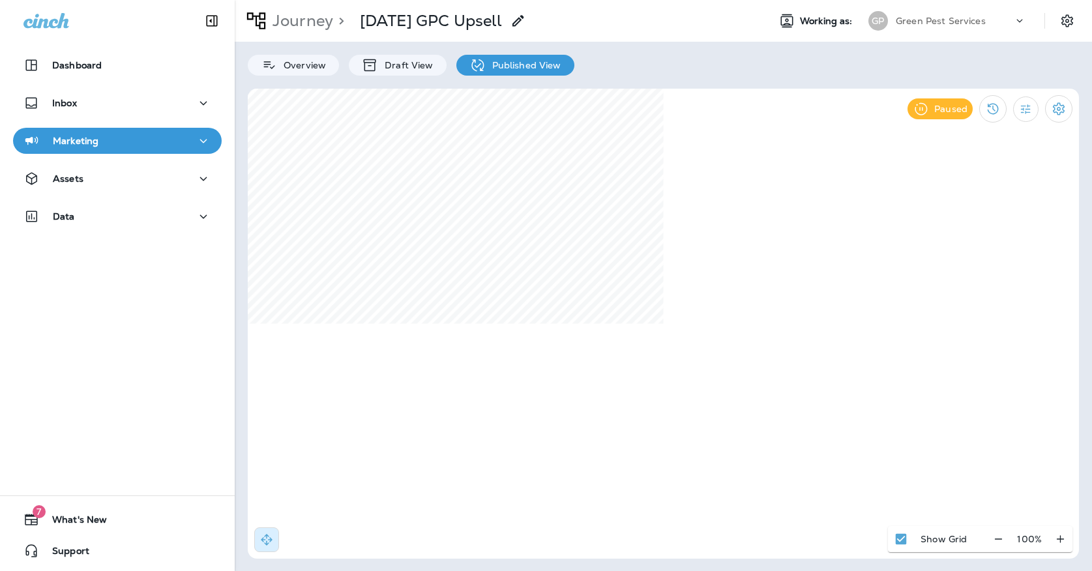
click at [896, 20] on p "Green Pest Services" at bounding box center [941, 21] width 90 height 10
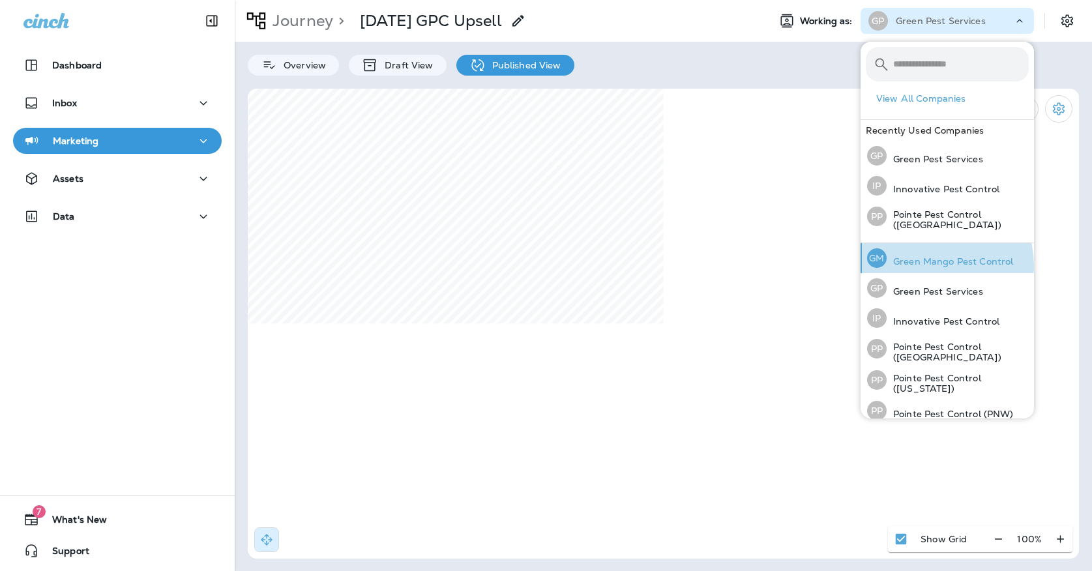
click at [926, 265] on p "Green Mango Pest Control" at bounding box center [950, 261] width 126 height 10
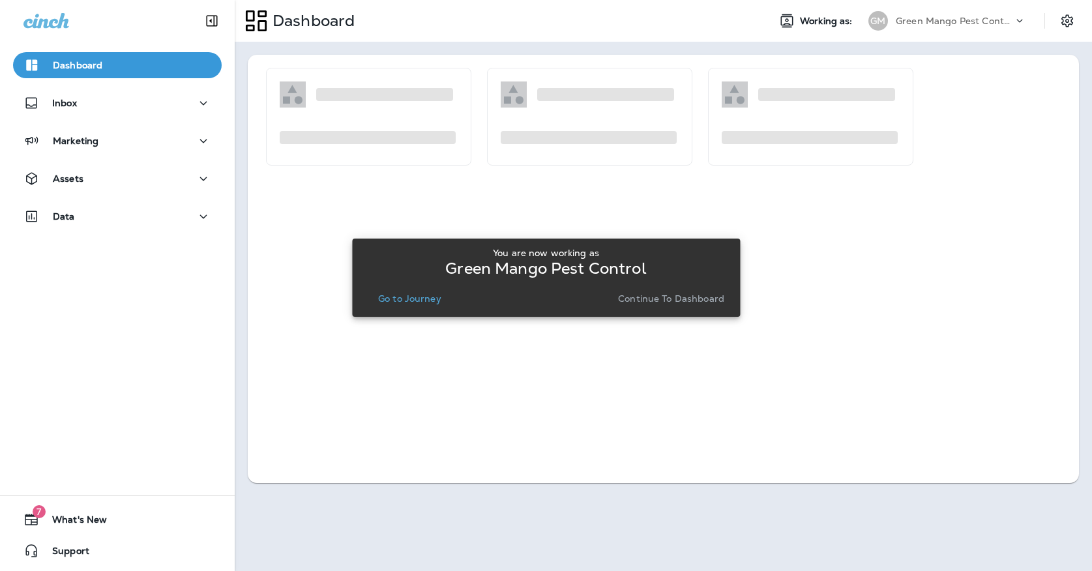
click at [398, 298] on p "Go to Journey" at bounding box center [409, 298] width 63 height 10
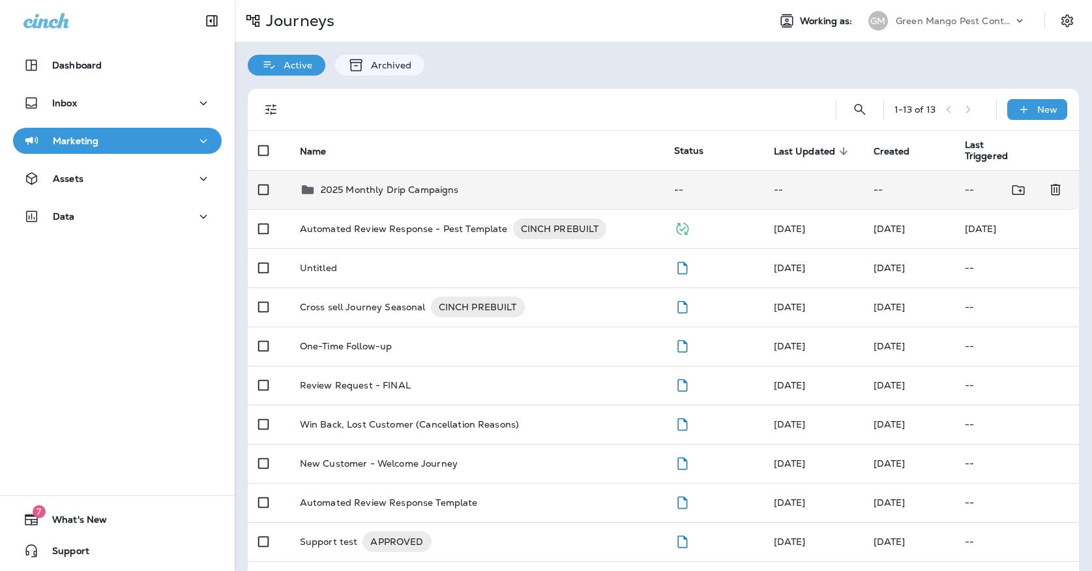
click at [369, 192] on td "2025 Monthly Drip Campaigns" at bounding box center [476, 189] width 374 height 39
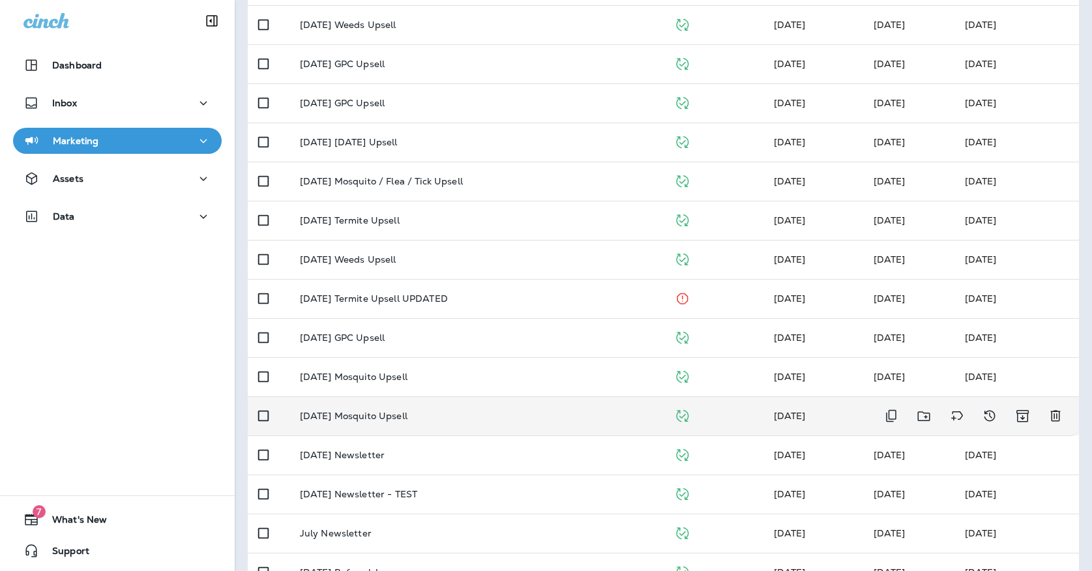
scroll to position [244, 0]
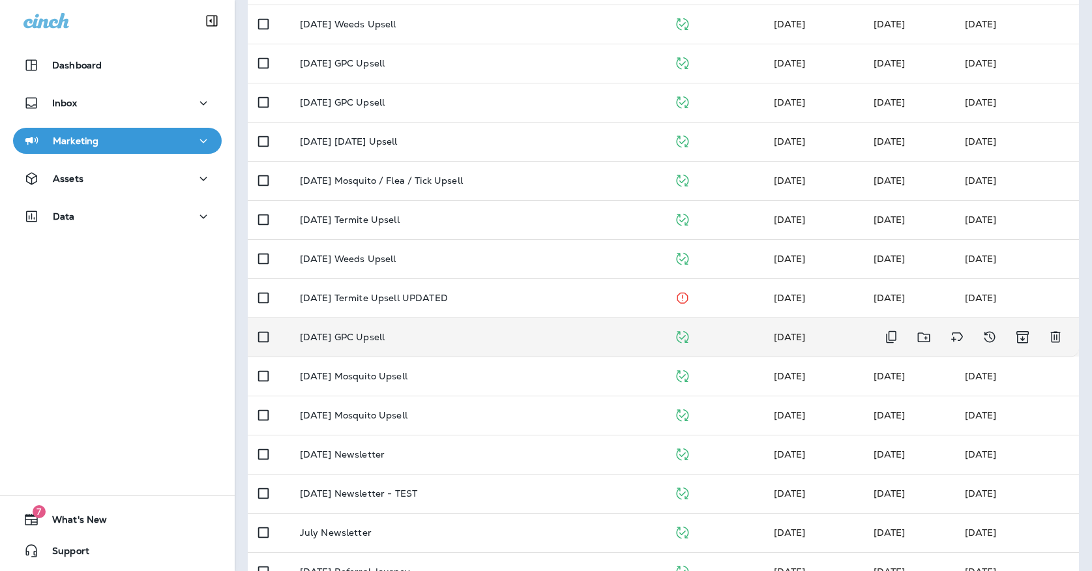
click at [424, 334] on div "[DATE] GPC Upsell" at bounding box center [476, 337] width 353 height 10
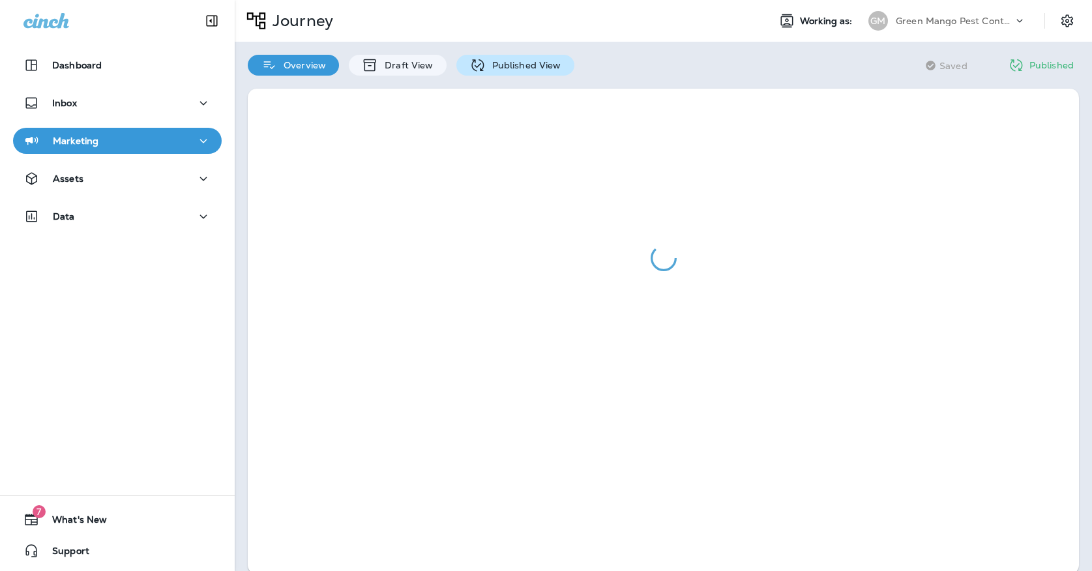
click at [527, 55] on div "Published View" at bounding box center [515, 65] width 118 height 21
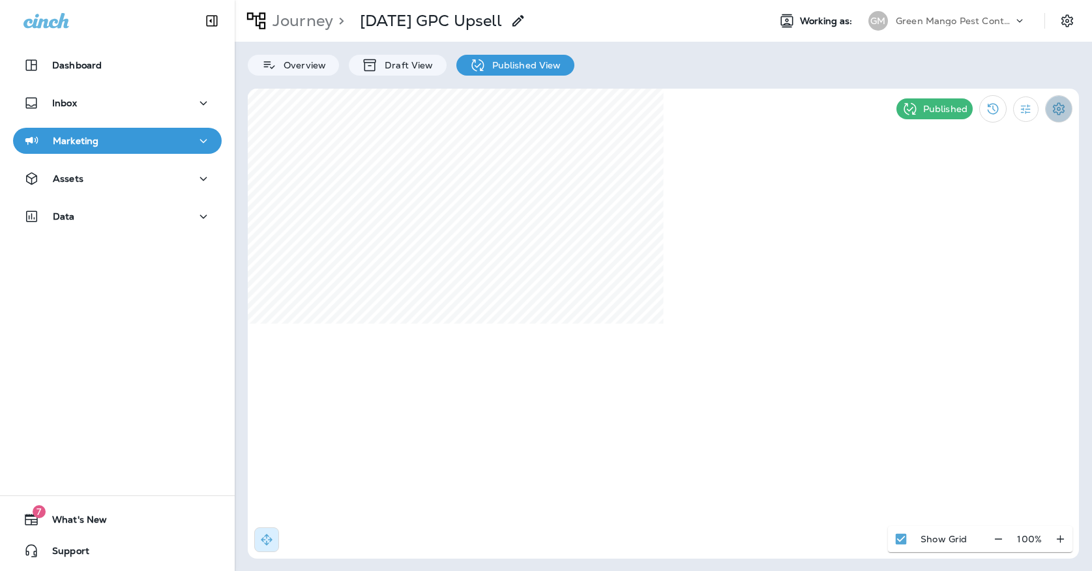
click at [1061, 105] on icon "Settings" at bounding box center [1059, 109] width 16 height 16
click at [986, 183] on p "Pause Journey" at bounding box center [984, 177] width 74 height 10
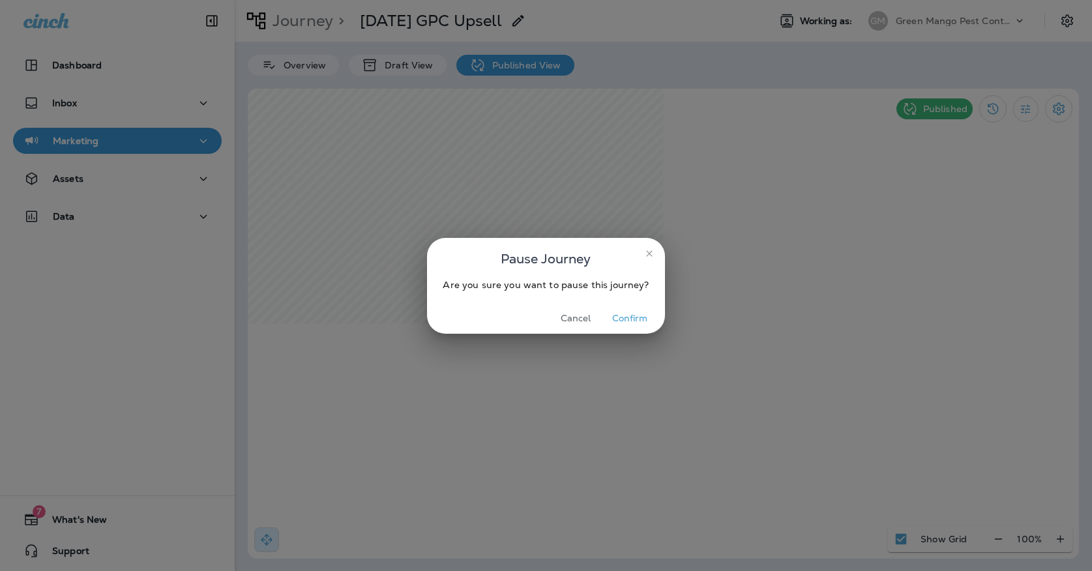
click at [615, 321] on button "Confirm" at bounding box center [630, 318] width 49 height 20
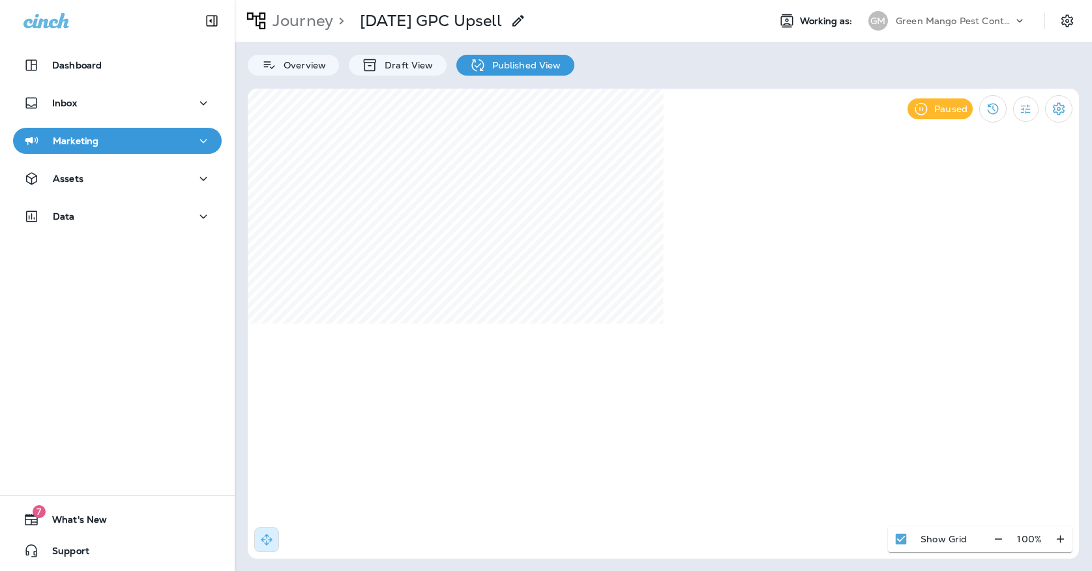
click at [300, 27] on p "Journey" at bounding box center [300, 21] width 66 height 20
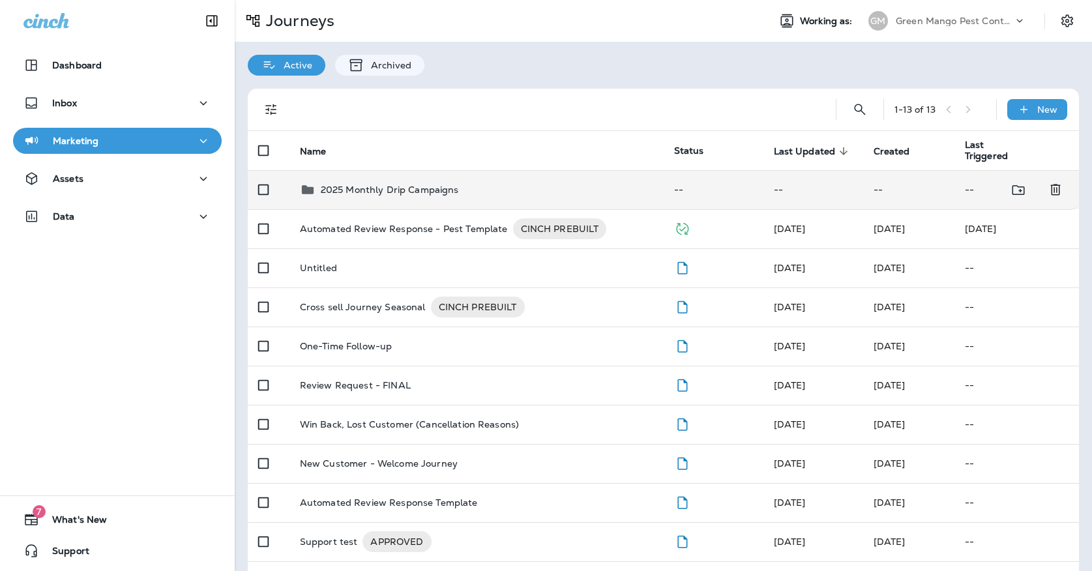
click at [365, 185] on p "2025 Monthly Drip Campaigns" at bounding box center [390, 190] width 138 height 10
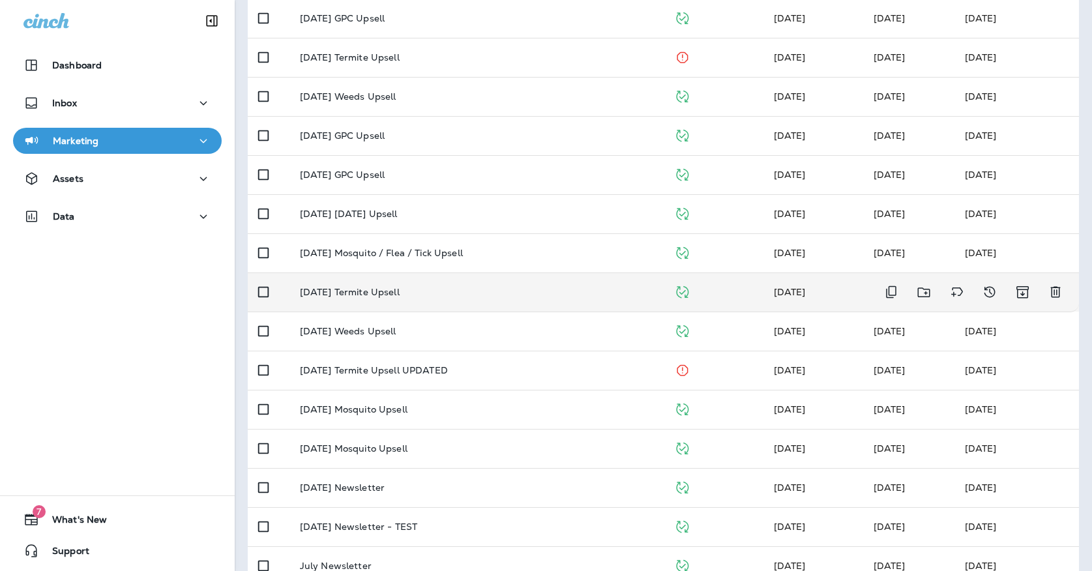
scroll to position [230, 0]
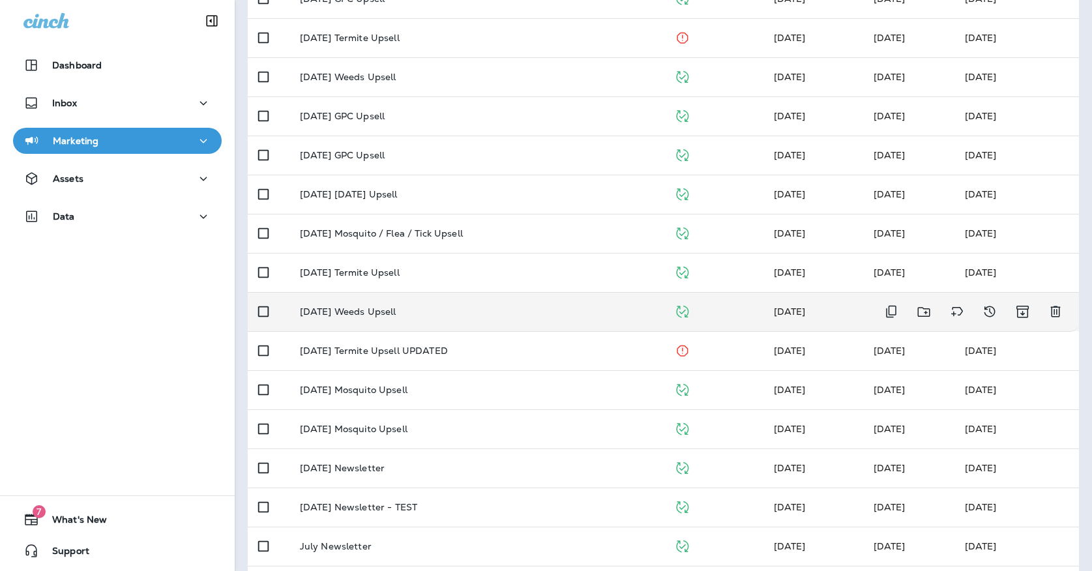
click at [412, 319] on td "[DATE] Weeds Upsell" at bounding box center [476, 311] width 374 height 39
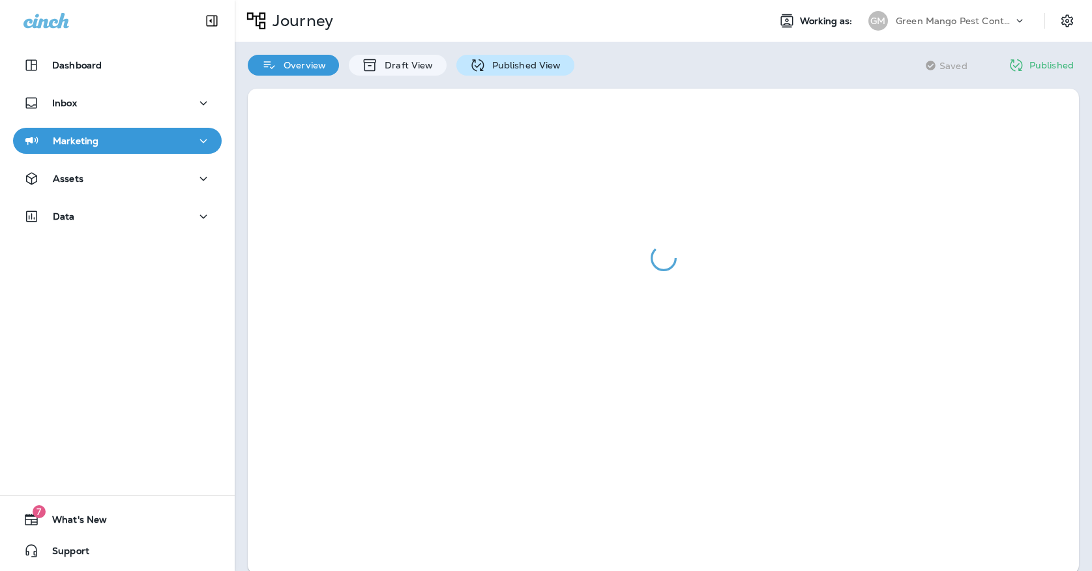
click at [498, 74] on div "Published View" at bounding box center [515, 65] width 118 height 21
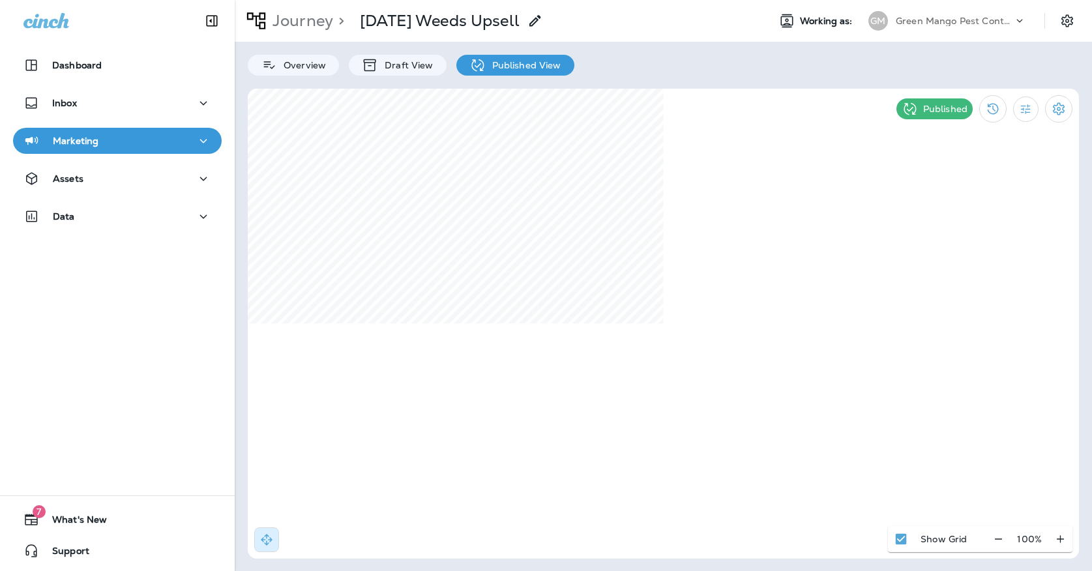
select select "*"
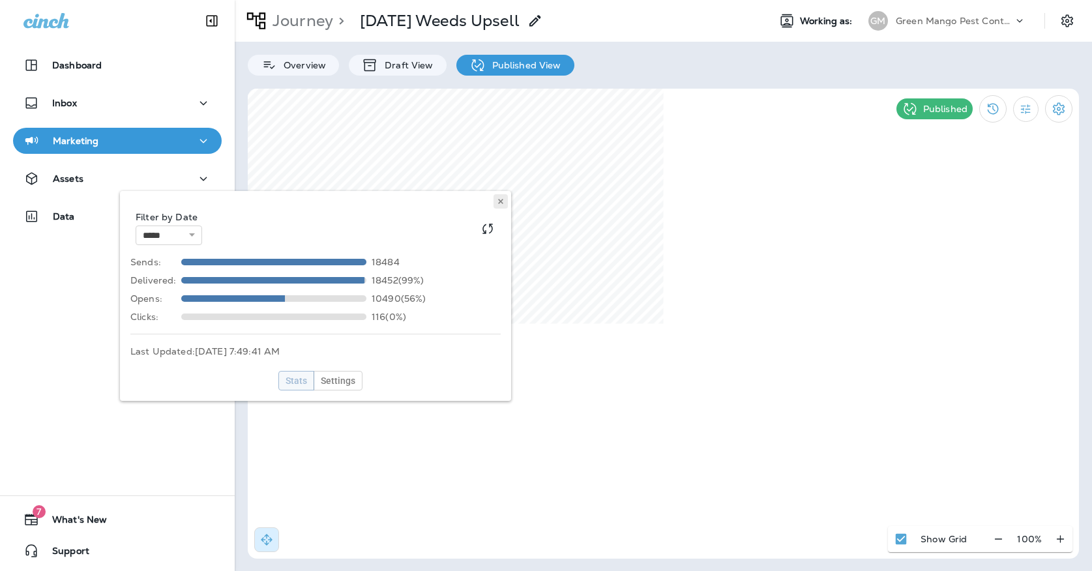
click at [505, 200] on button at bounding box center [501, 201] width 14 height 14
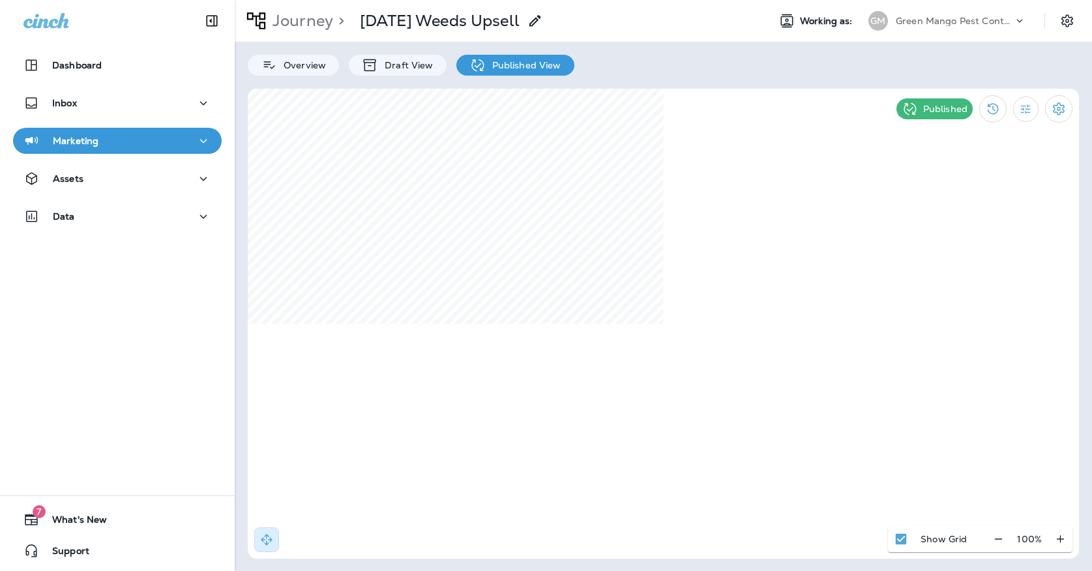
select select "*"
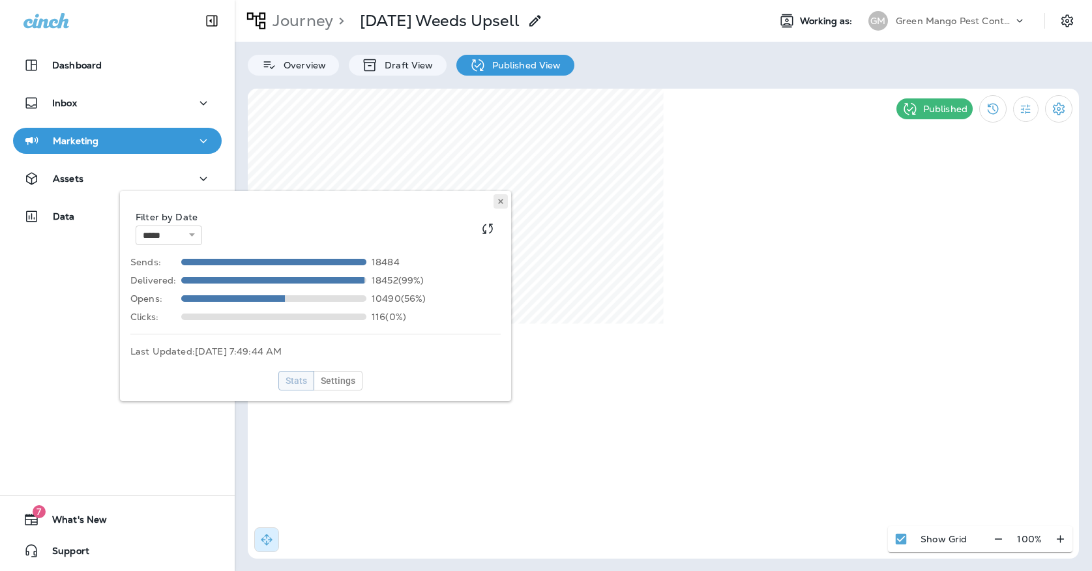
click at [499, 201] on icon at bounding box center [501, 202] width 8 height 8
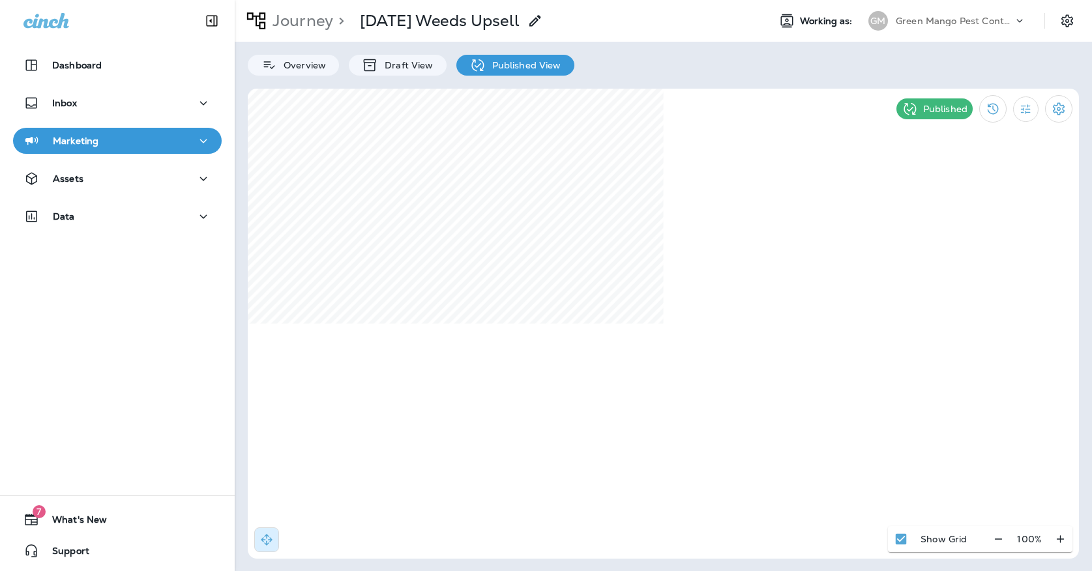
click at [949, 23] on p "Green Mango Pest Control" at bounding box center [954, 21] width 117 height 10
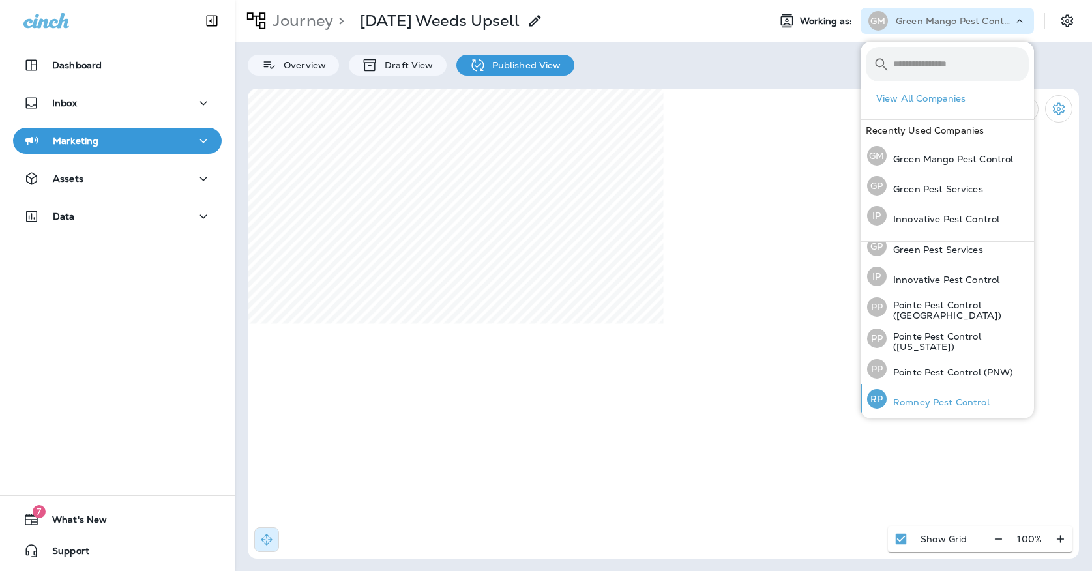
scroll to position [40, 0]
click at [935, 400] on p "Romney Pest Control" at bounding box center [938, 403] width 103 height 10
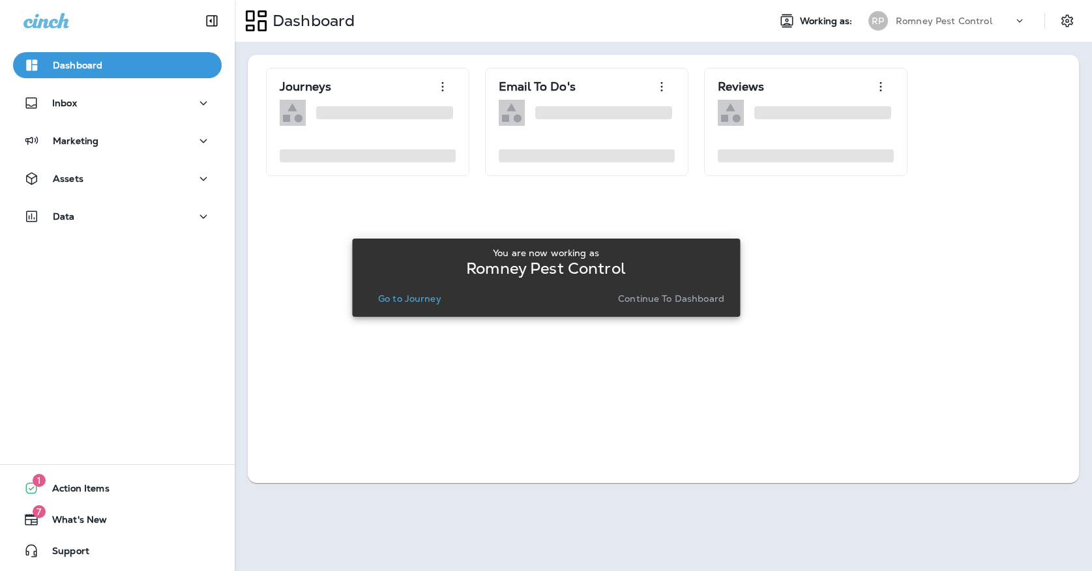
click at [405, 298] on p "Go to Journey" at bounding box center [409, 298] width 63 height 10
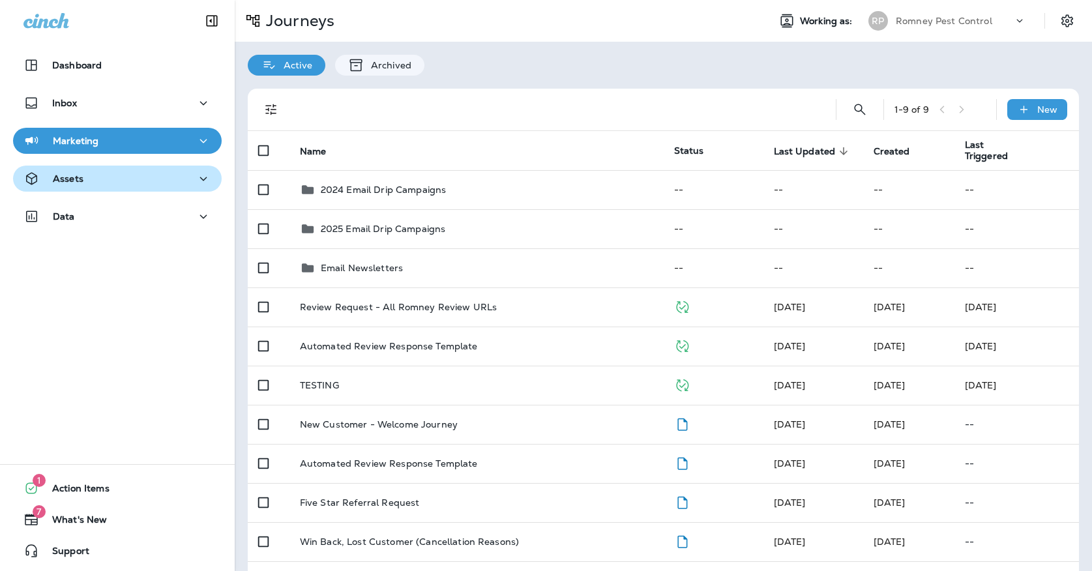
click at [188, 179] on div "Assets" at bounding box center [117, 179] width 188 height 16
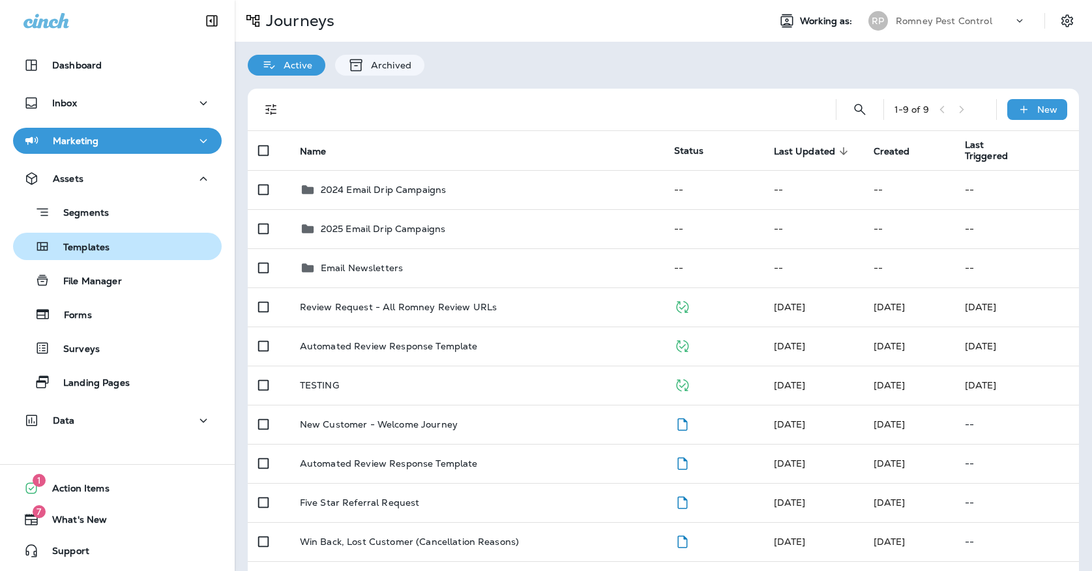
click at [180, 244] on div "Templates" at bounding box center [117, 247] width 198 height 20
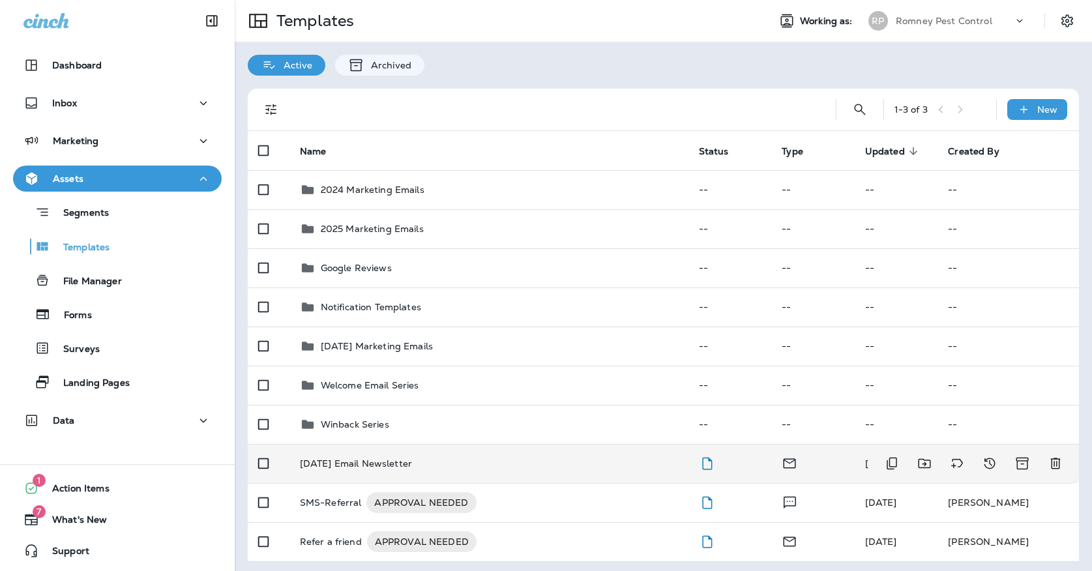
click at [383, 458] on p "[DATE] Email Newsletter" at bounding box center [356, 463] width 112 height 10
